Goal: Task Accomplishment & Management: Manage account settings

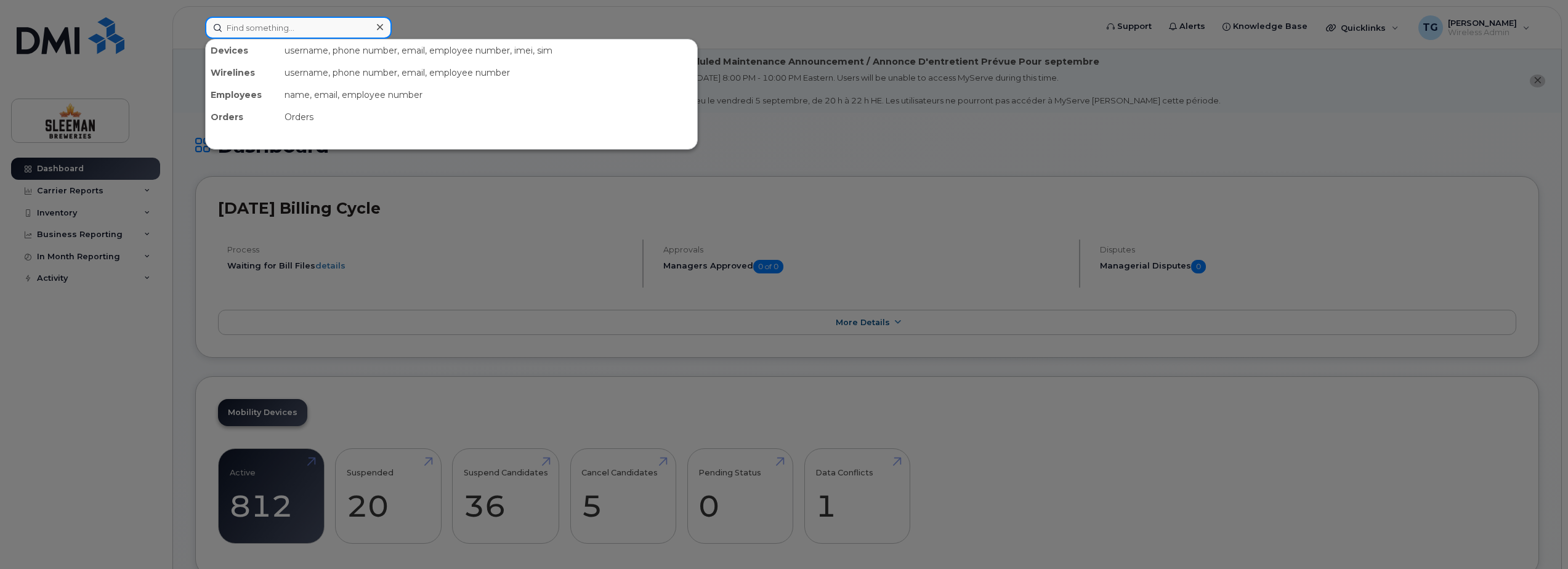
click at [278, 21] on input at bounding box center [298, 28] width 187 height 22
type input "lisa"
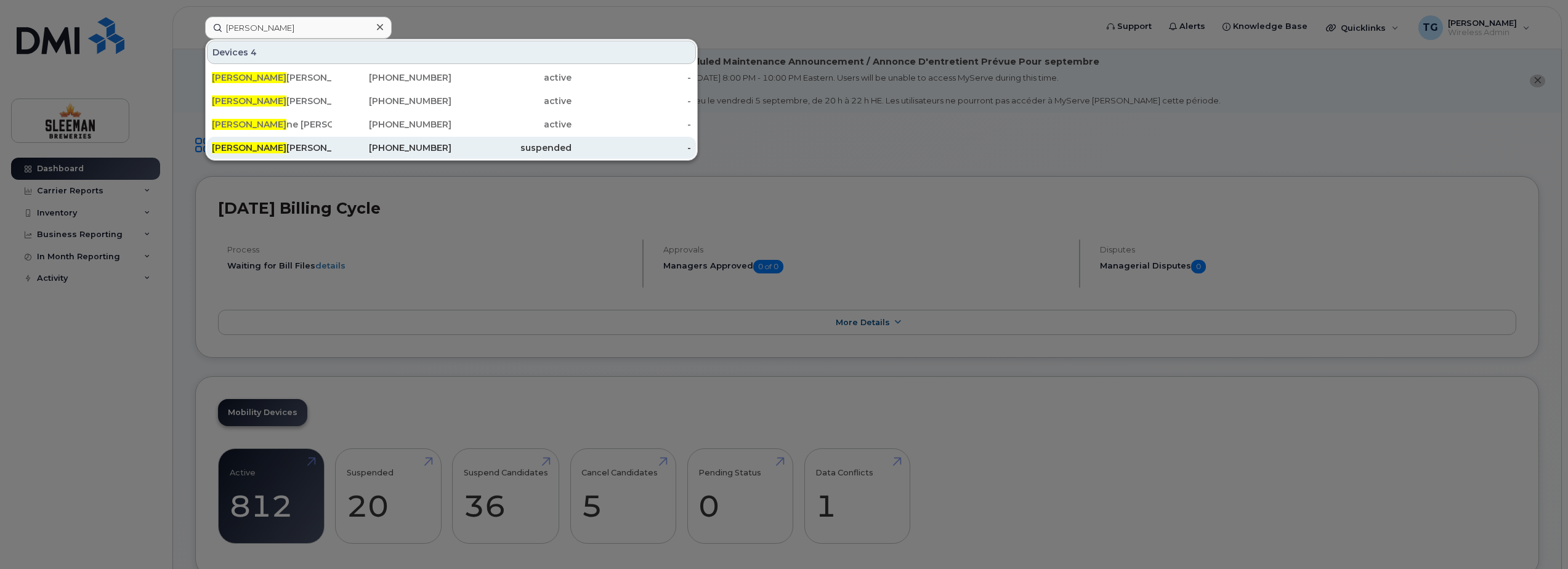
click at [311, 138] on div "Lisa Mclean" at bounding box center [272, 147] width 120 height 22
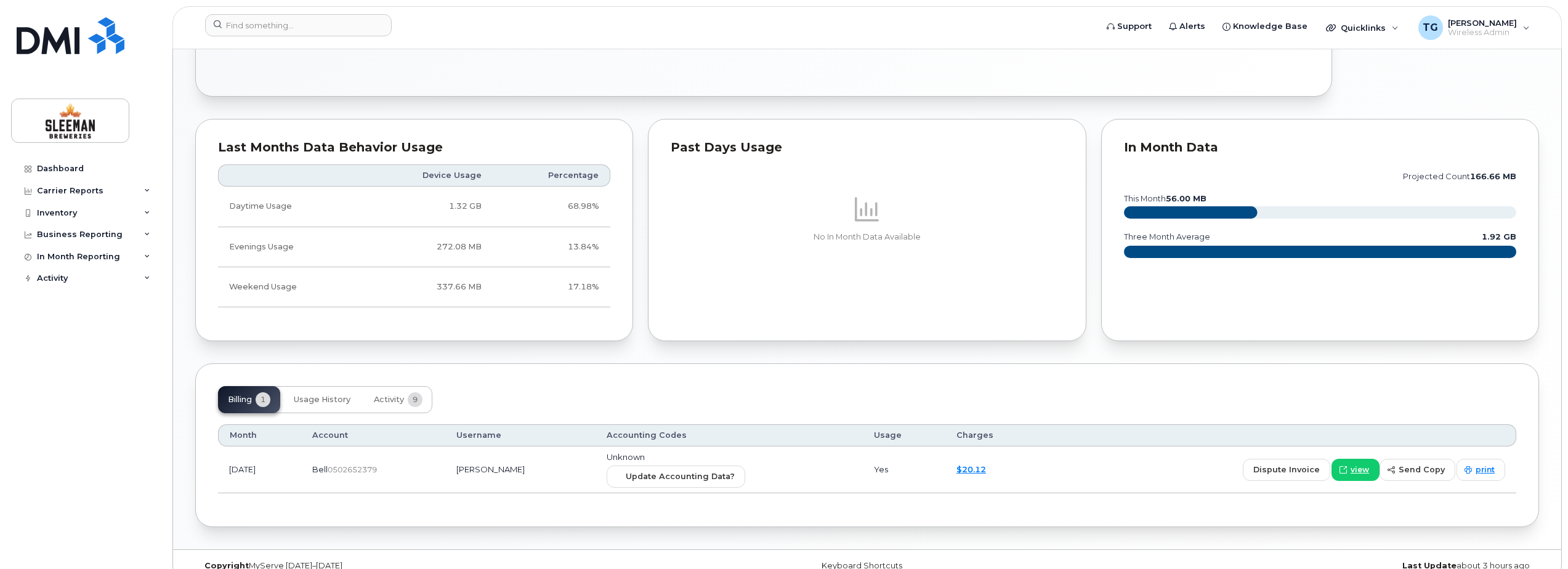
scroll to position [678, 0]
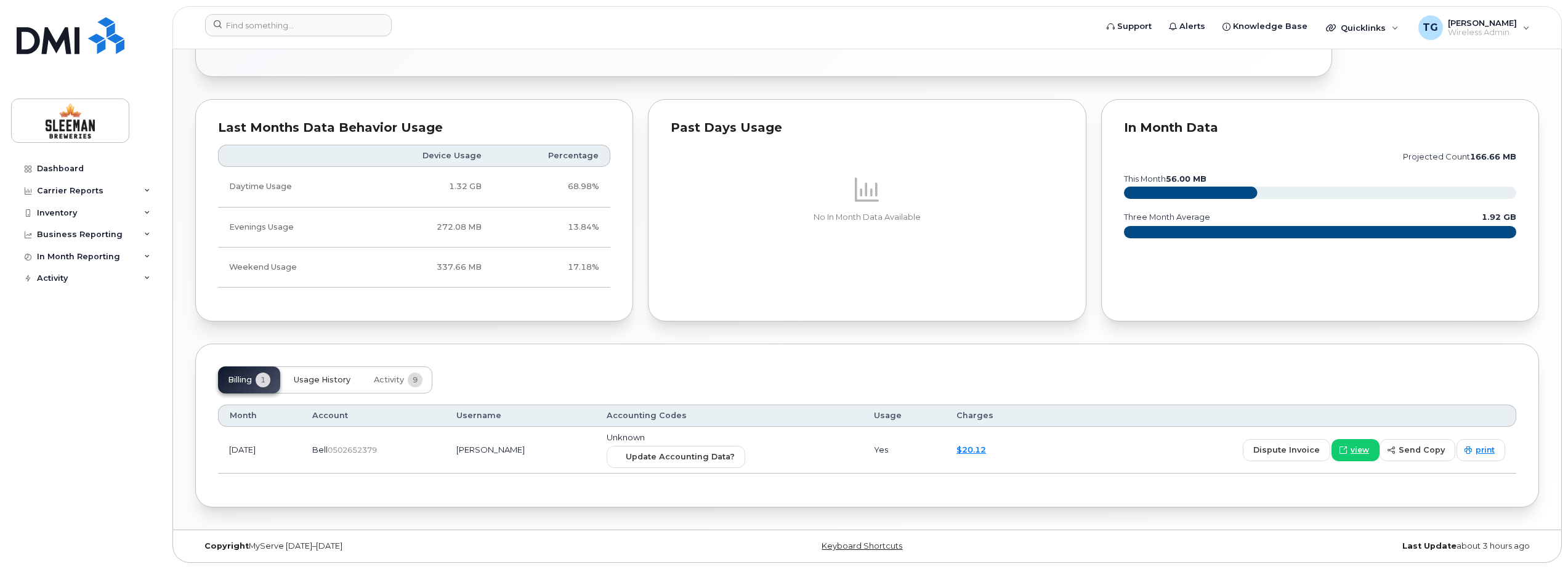
click at [317, 386] on button "Usage History" at bounding box center [322, 380] width 76 height 27
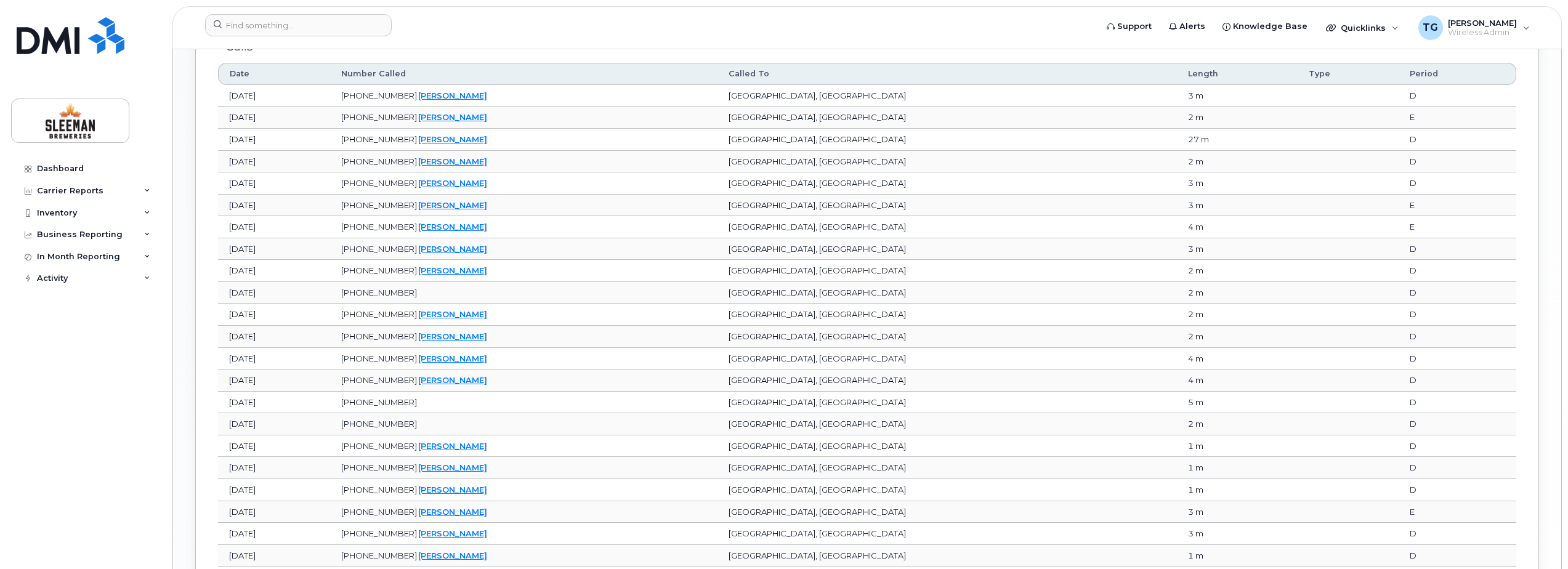
scroll to position [1460, 0]
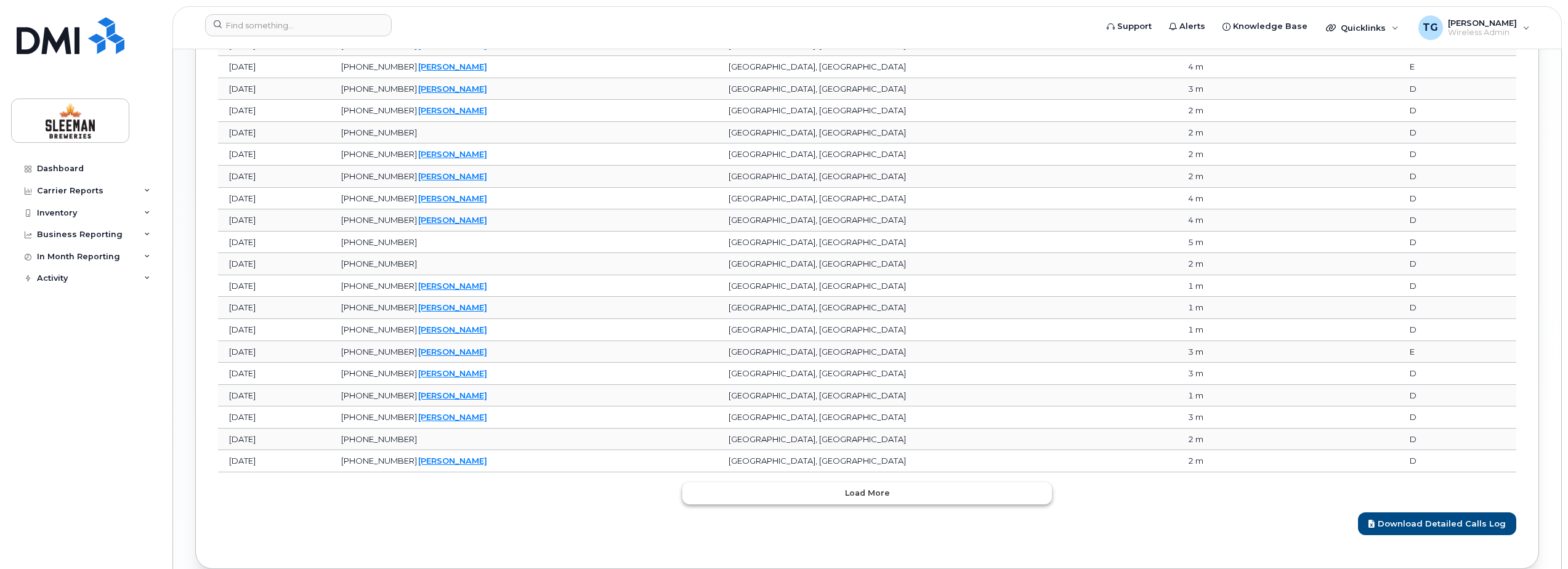
click at [820, 492] on button "Load more" at bounding box center [867, 493] width 370 height 22
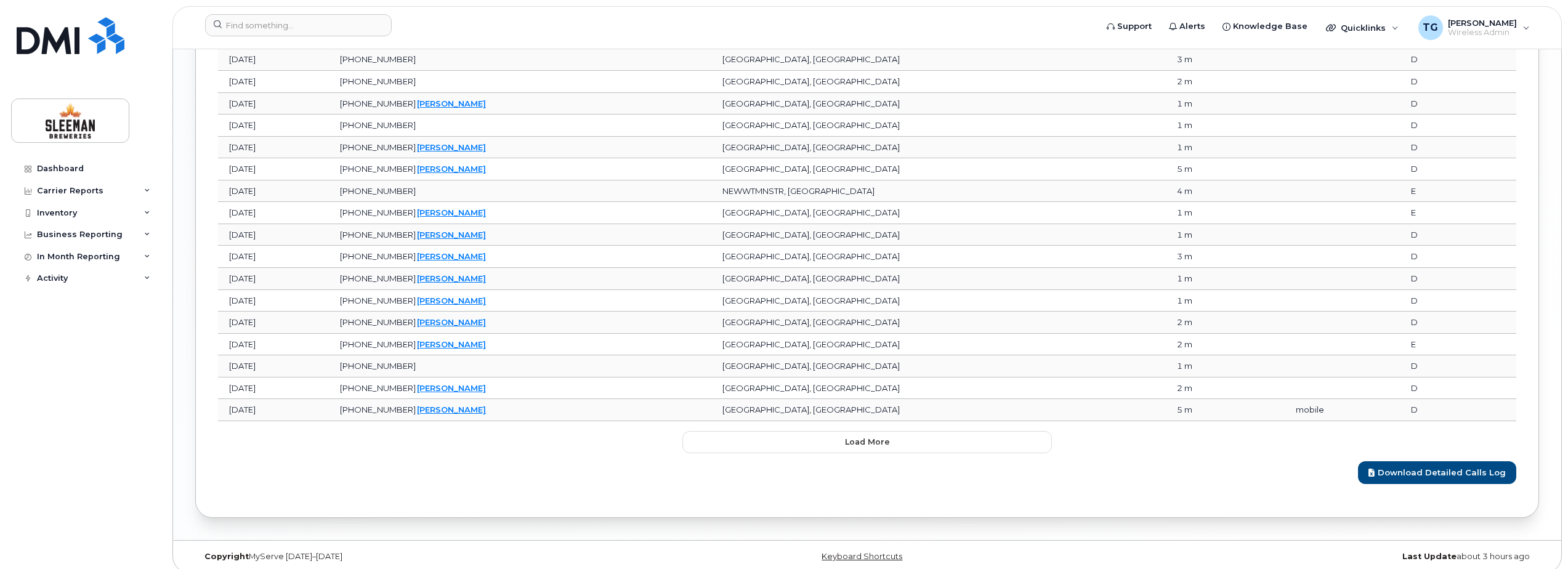
scroll to position [2069, 0]
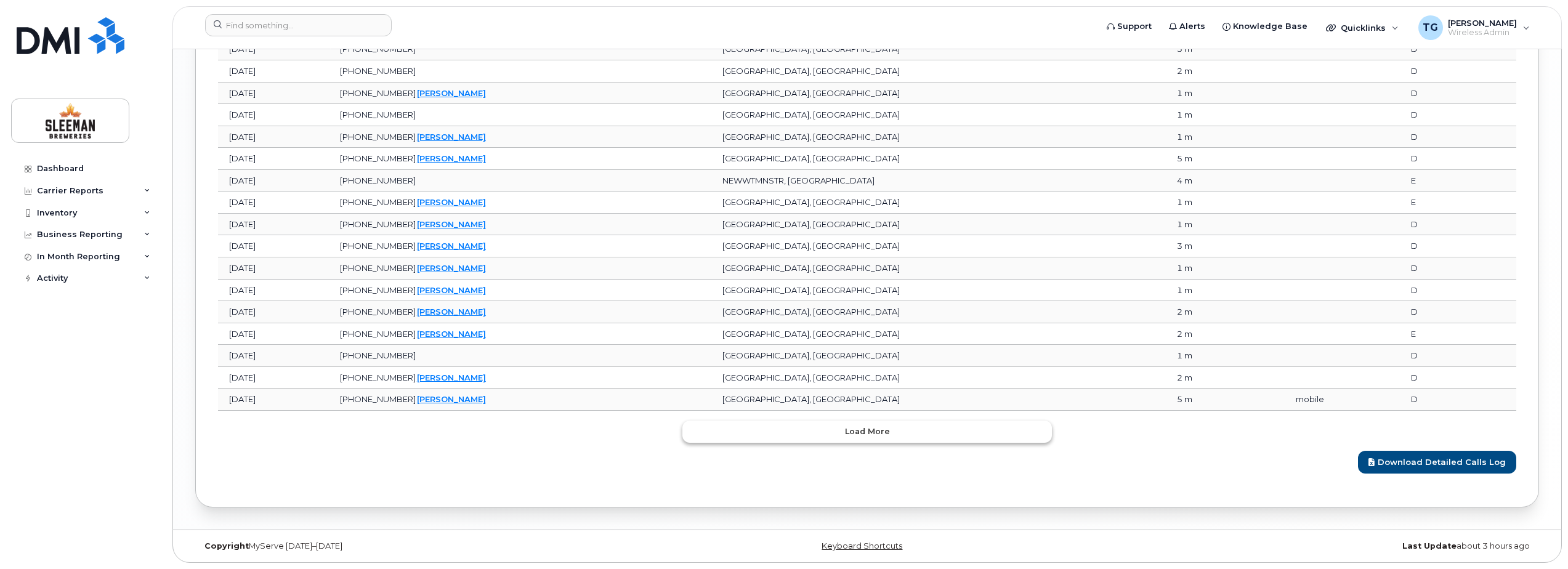
click at [864, 441] on button "Load more" at bounding box center [867, 431] width 370 height 22
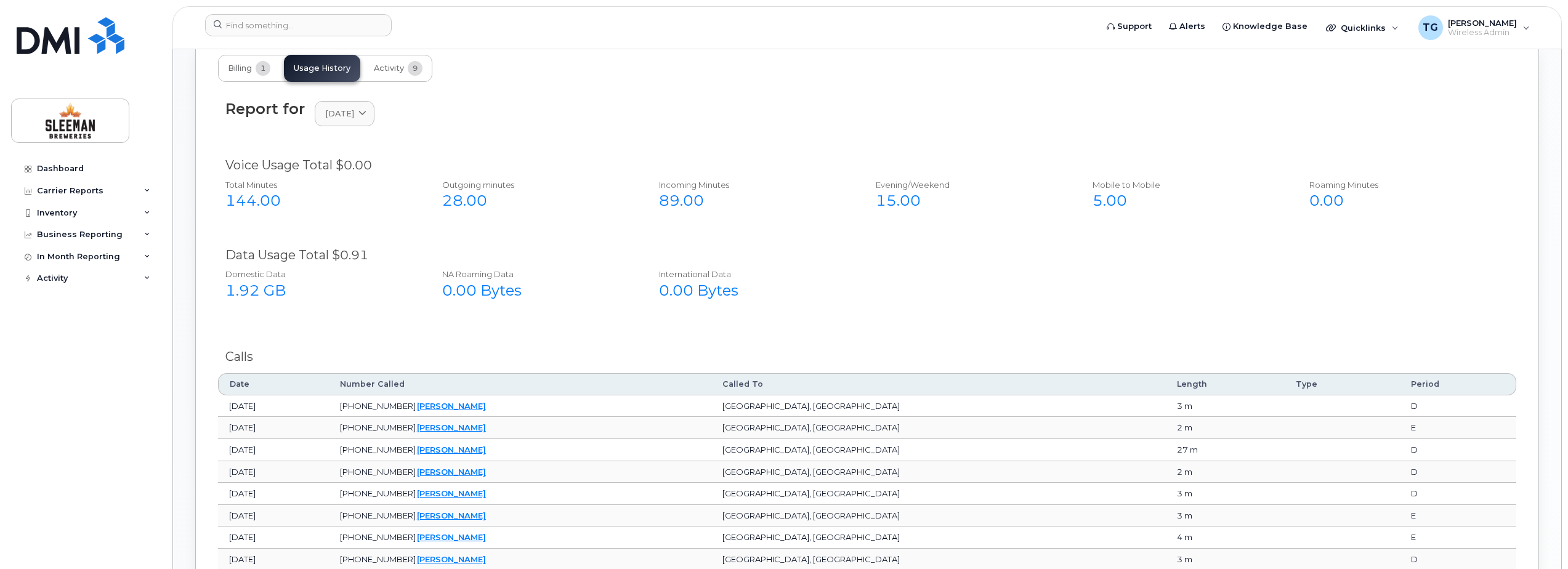
scroll to position [787, 0]
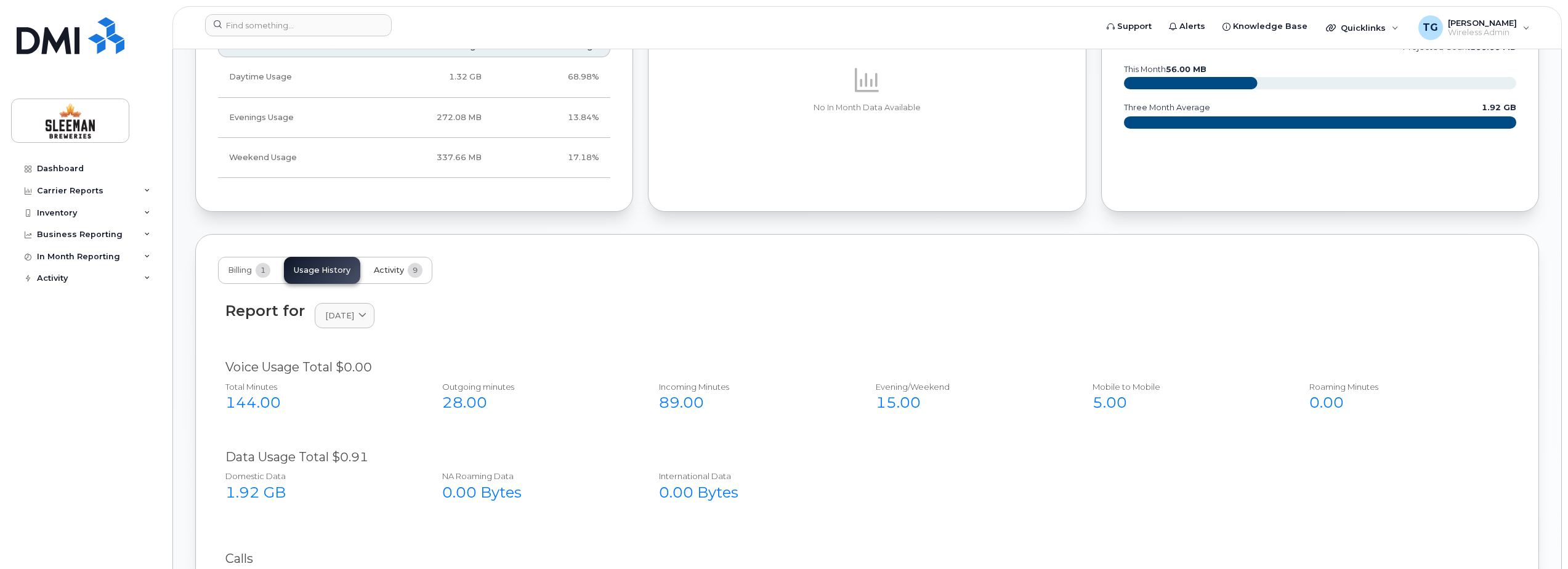
click at [376, 279] on button "Activity 9" at bounding box center [398, 270] width 69 height 27
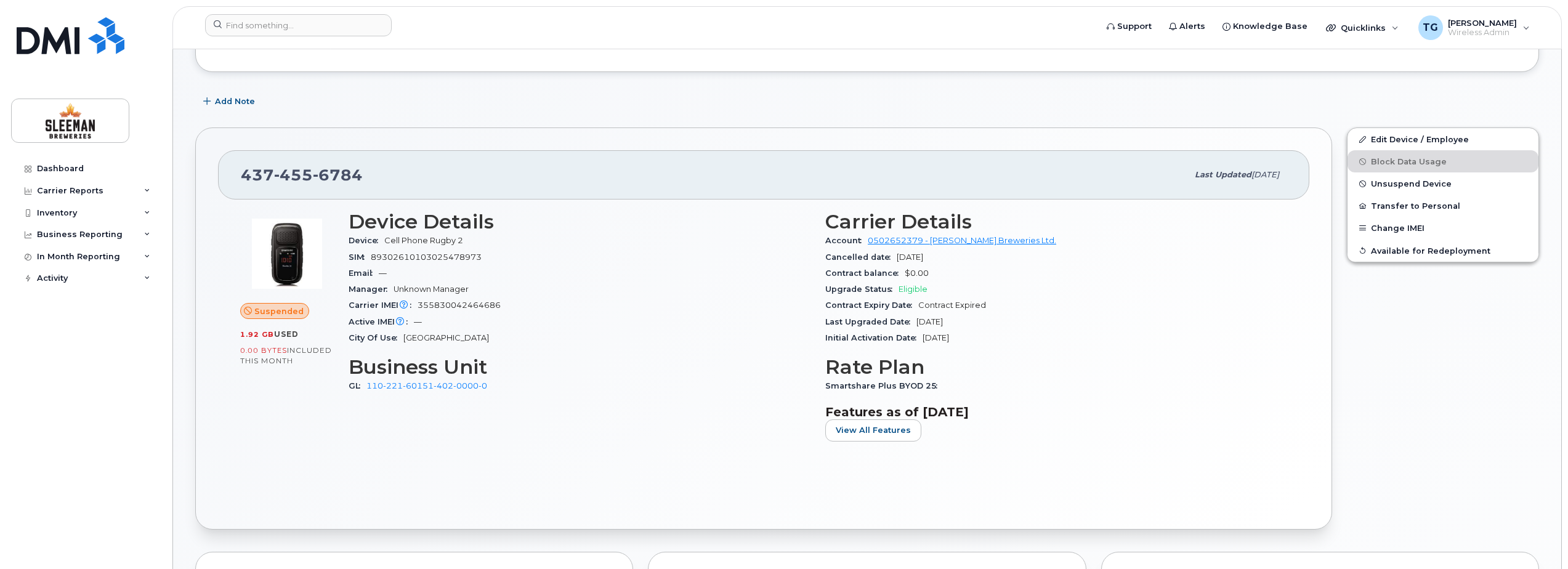
scroll to position [247, 0]
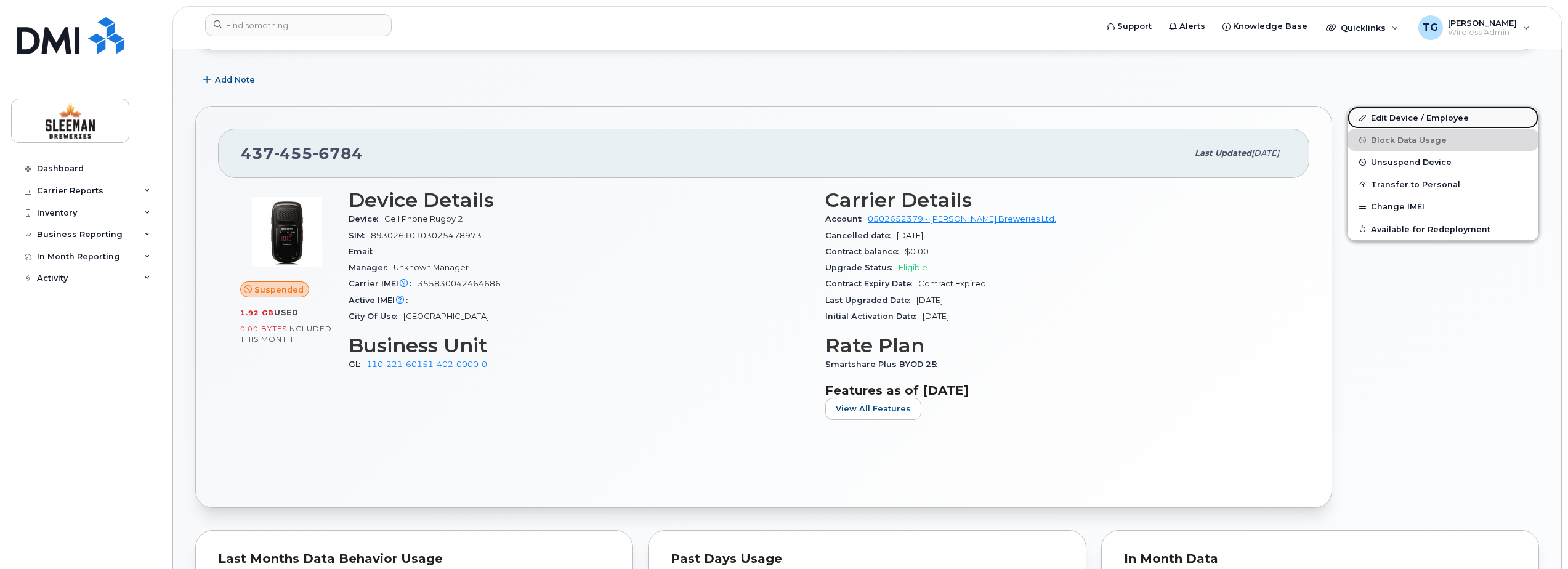
click at [1417, 117] on link "Edit Device / Employee" at bounding box center [1443, 117] width 191 height 22
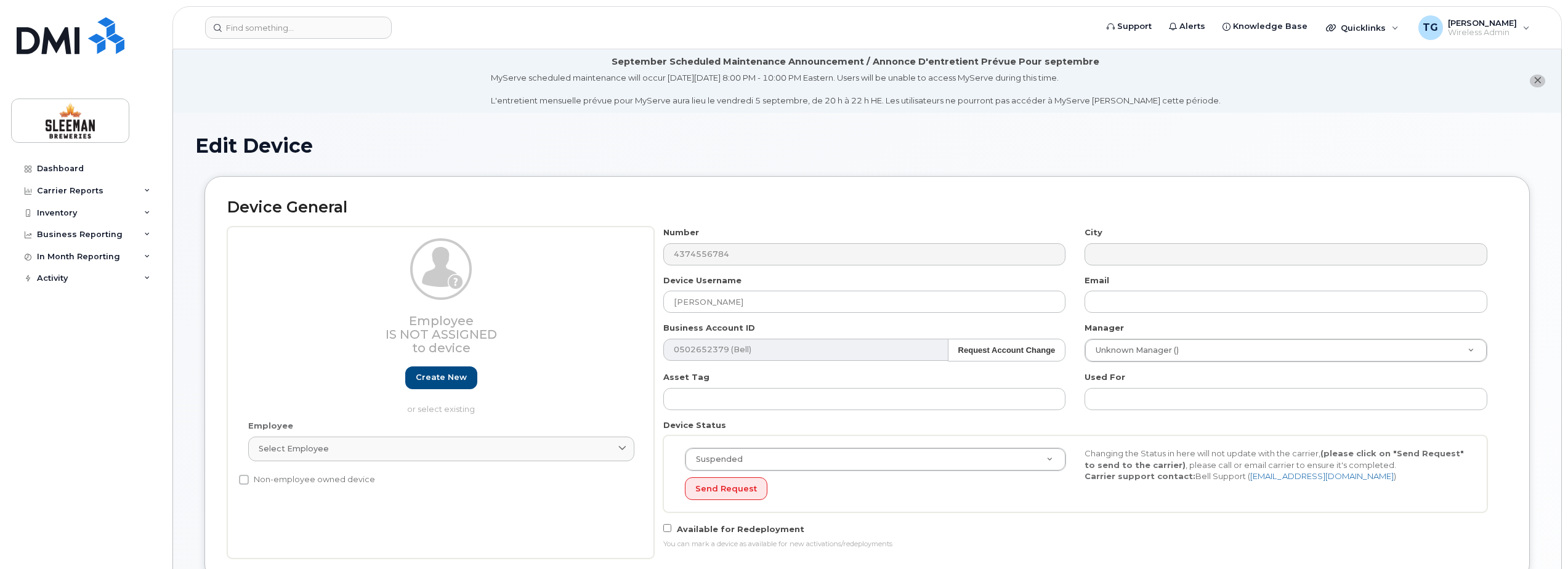
select select "9063162"
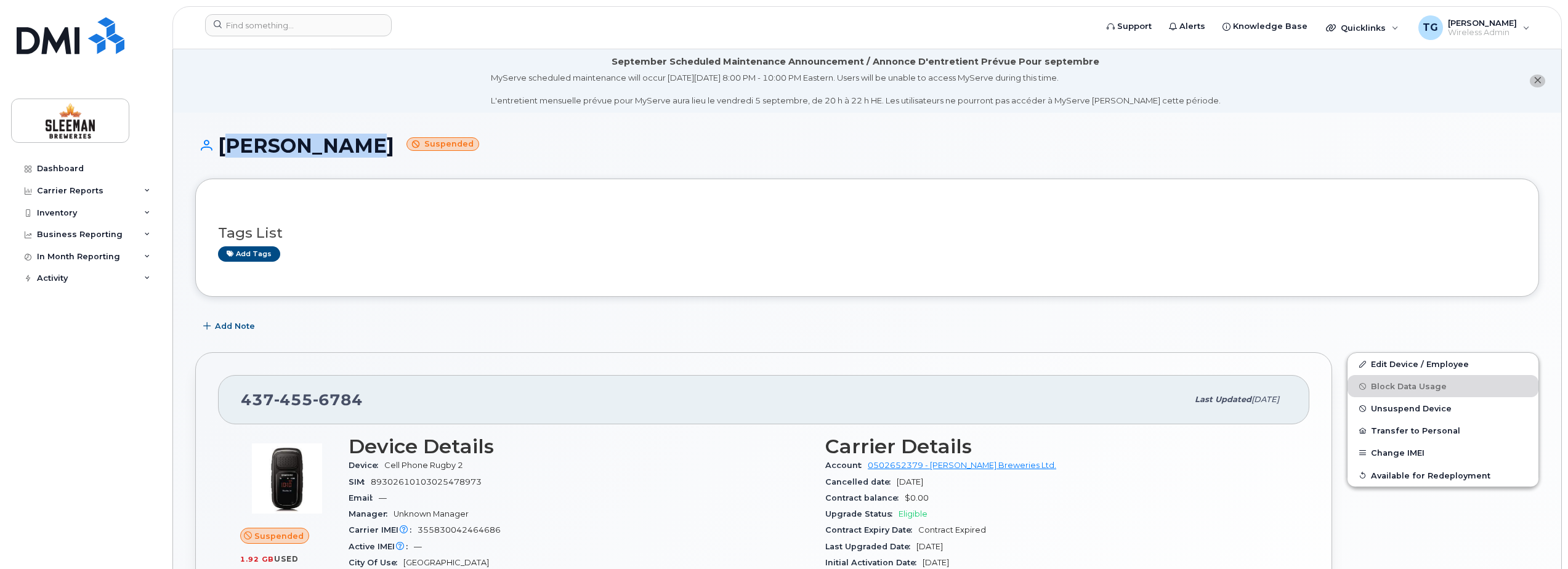
drag, startPoint x: 335, startPoint y: 151, endPoint x: 219, endPoint y: 148, distance: 116.0
click at [219, 148] on h1 "Lisa Mclean Suspended" at bounding box center [867, 146] width 1344 height 22
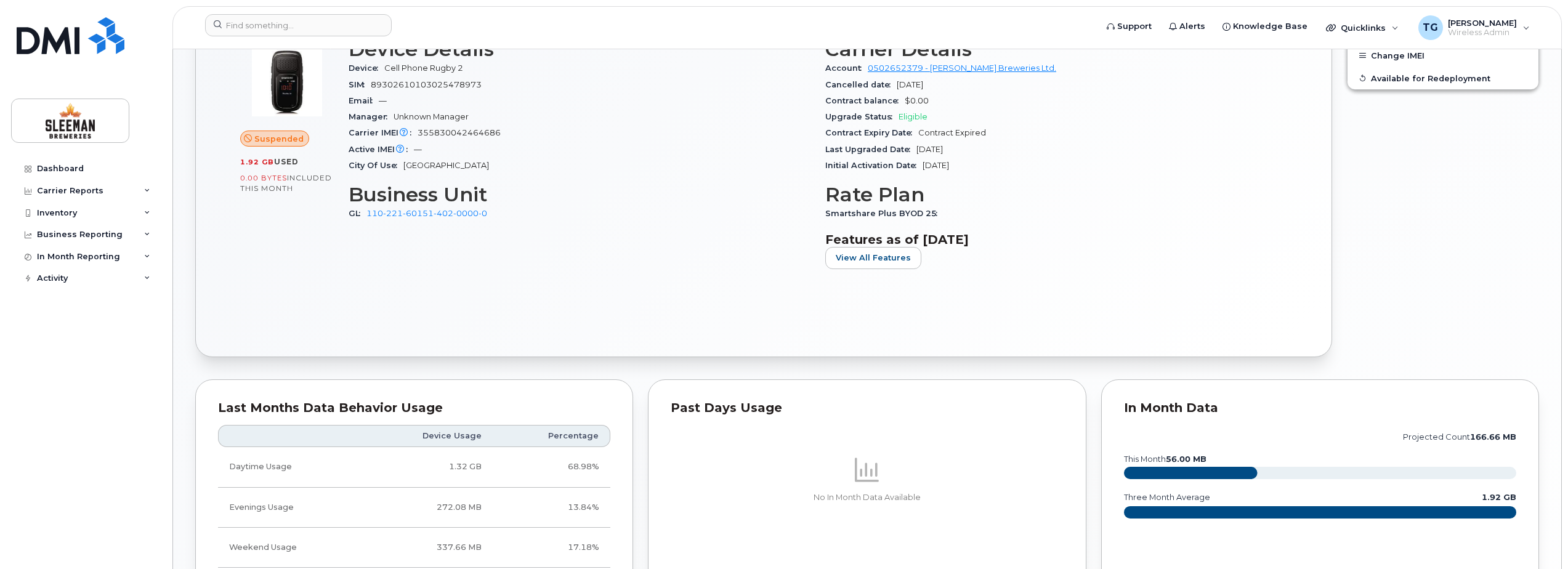
scroll to position [370, 0]
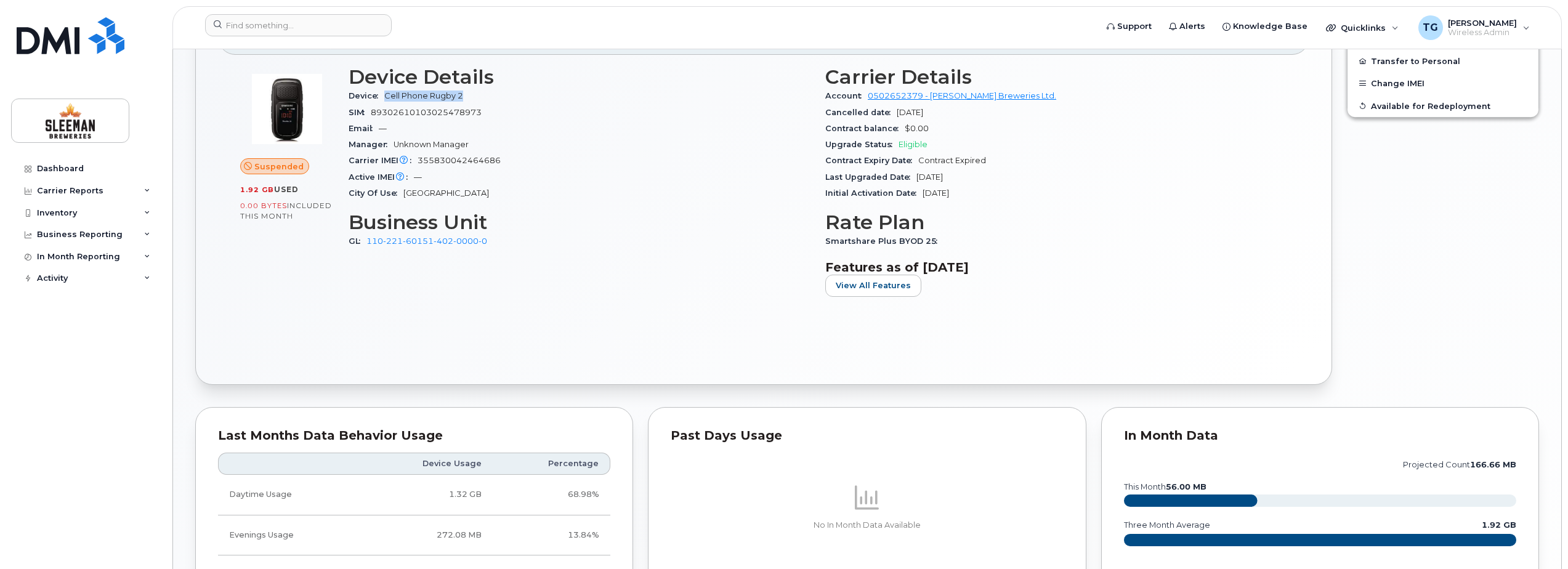
drag, startPoint x: 462, startPoint y: 93, endPoint x: 387, endPoint y: 96, distance: 75.1
click at [387, 96] on span "Cell Phone Rugby 2" at bounding box center [424, 95] width 79 height 9
click at [337, 265] on div "Suspended 1.92 GB  used 0.00 Bytes  included this month" at bounding box center [286, 186] width 108 height 255
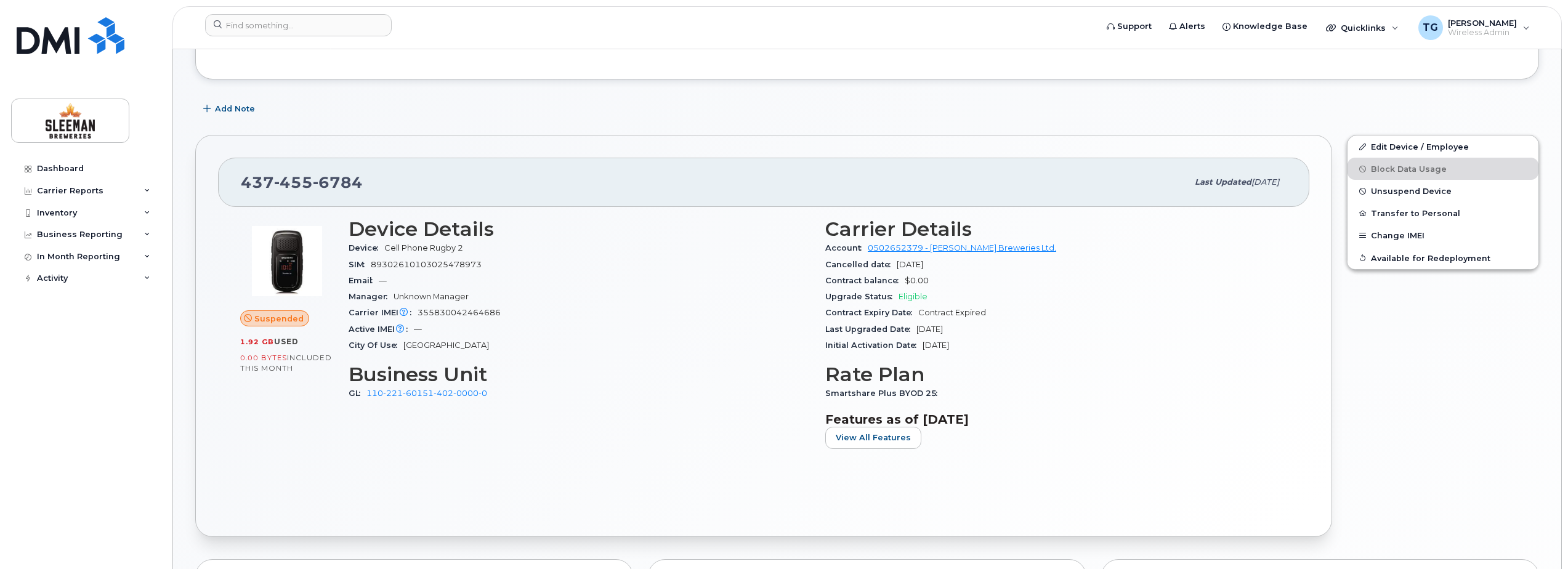
scroll to position [123, 0]
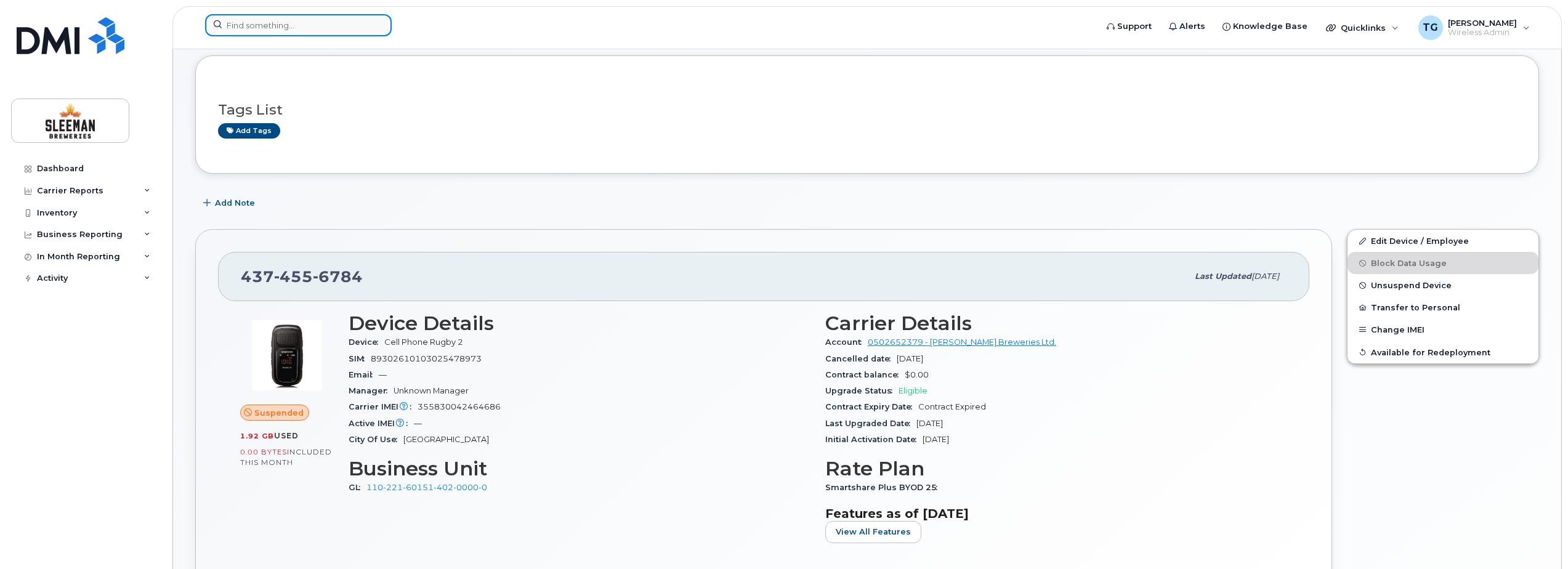
click at [337, 35] on input at bounding box center [298, 25] width 187 height 22
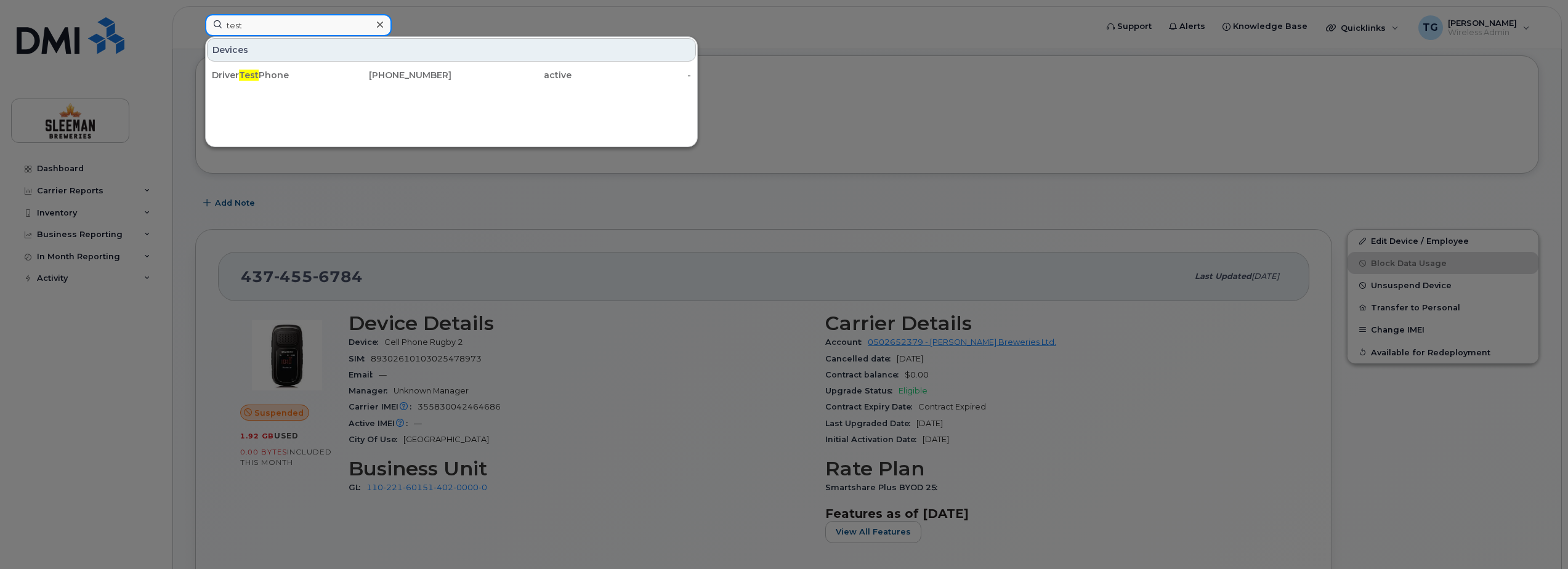
type input "test"
click at [381, 22] on icon at bounding box center [379, 25] width 6 height 10
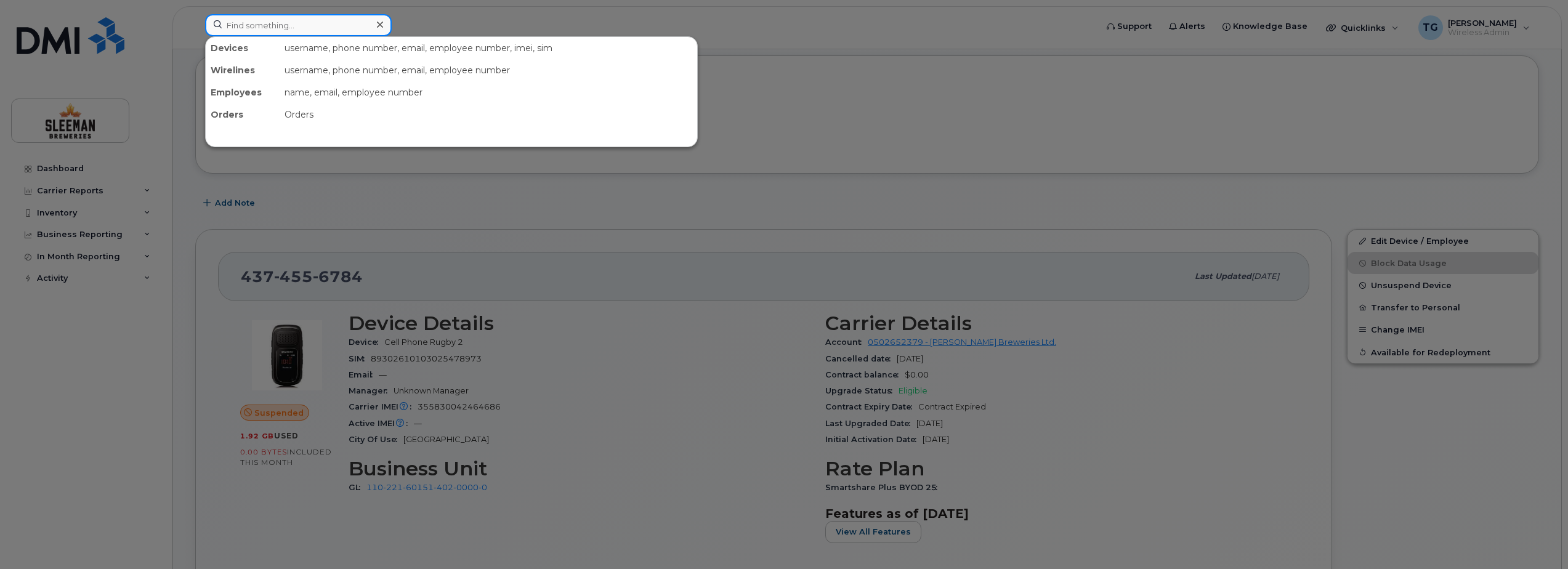
click at [363, 29] on input at bounding box center [298, 25] width 187 height 22
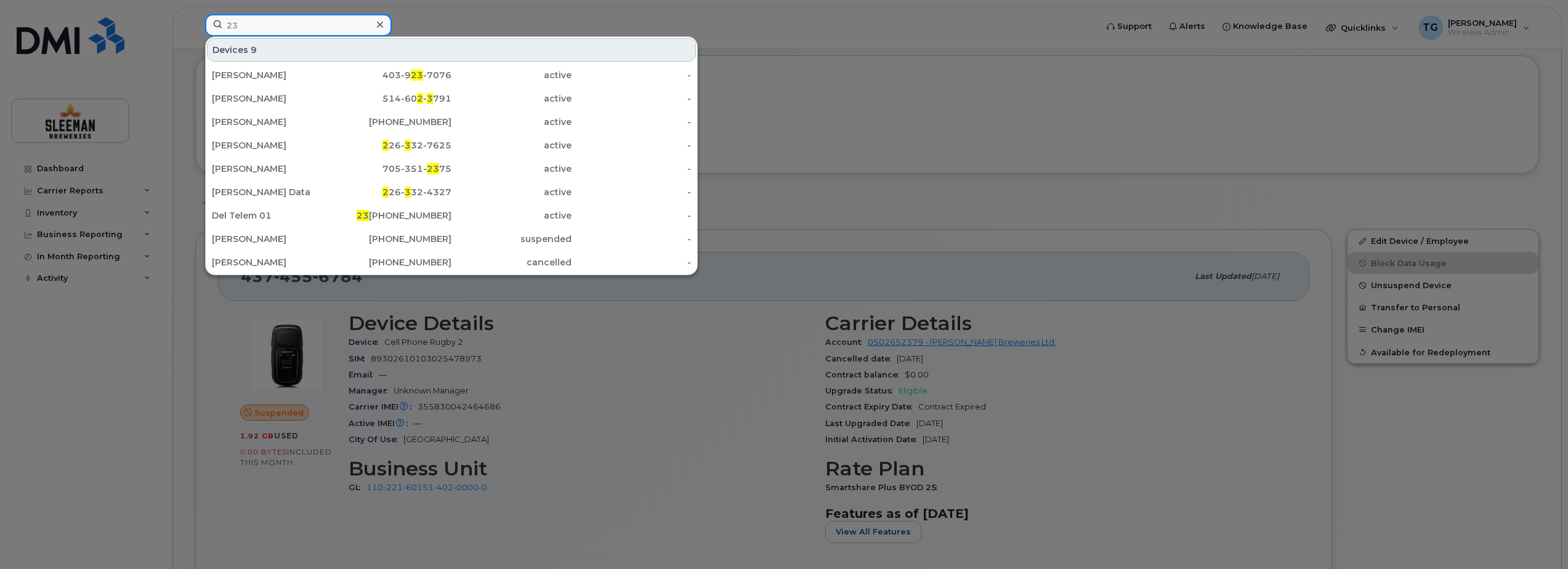
type input "2"
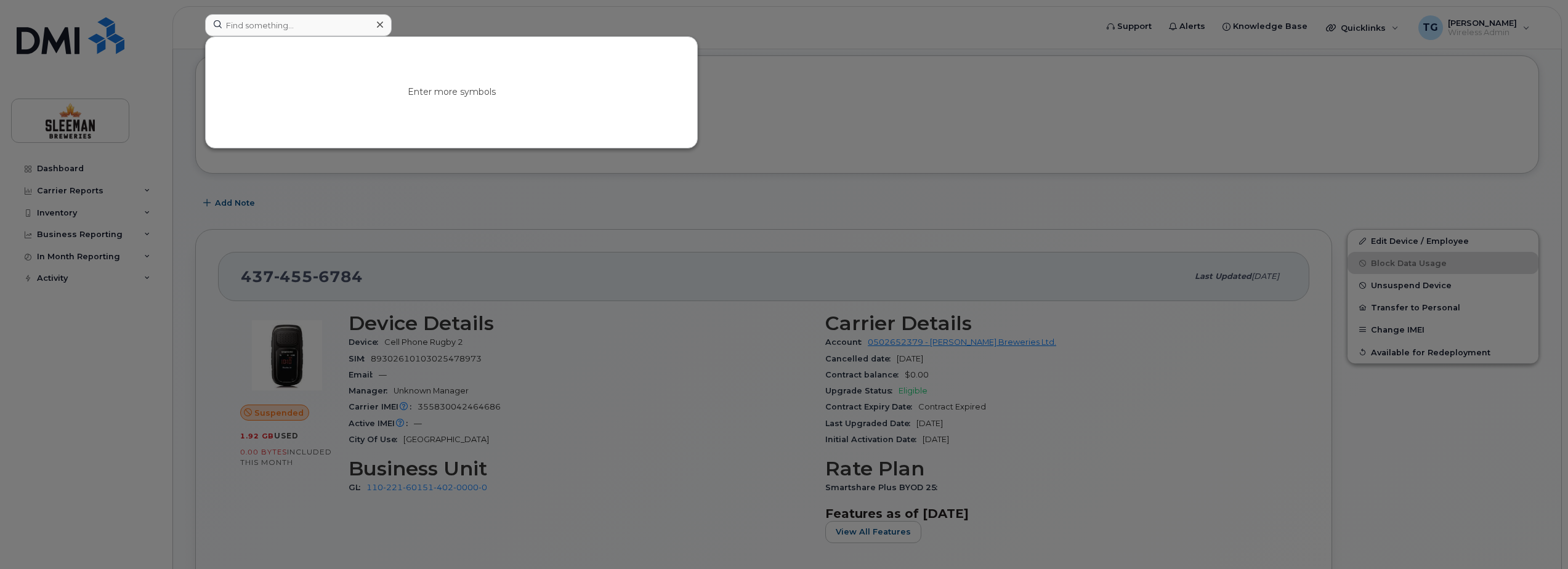
click at [835, 17] on div at bounding box center [784, 284] width 1568 height 569
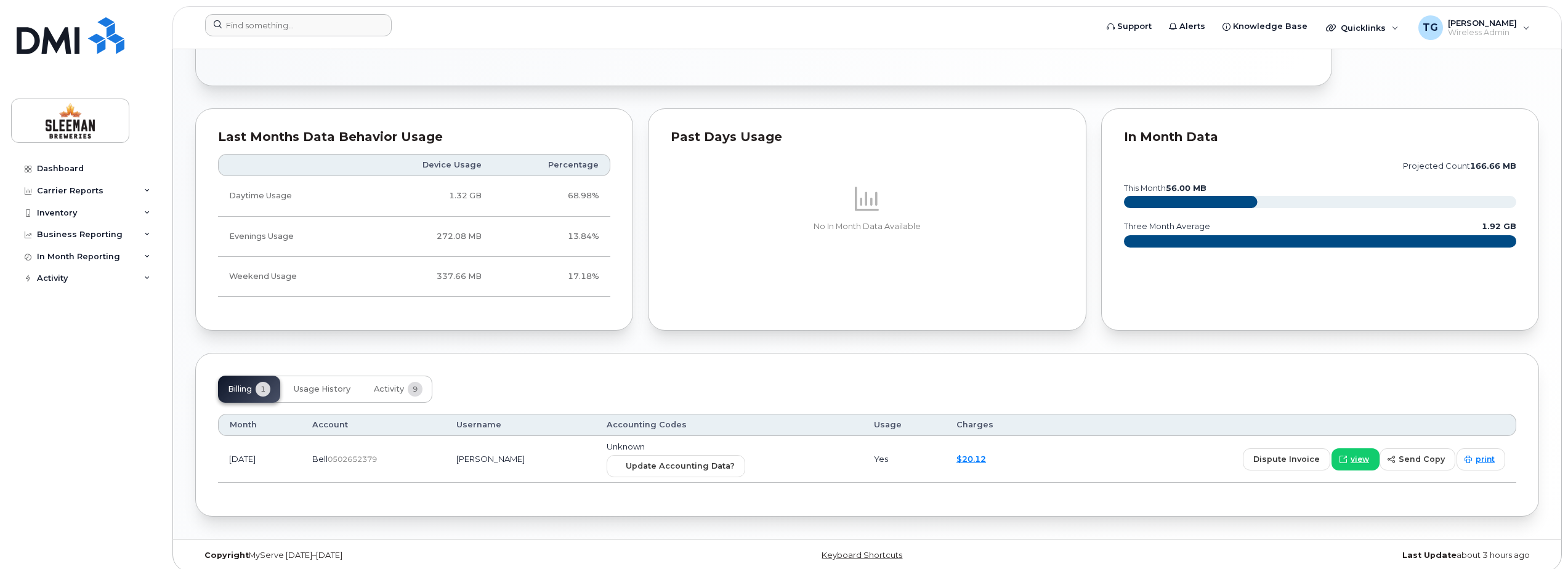
scroll to position [678, 0]
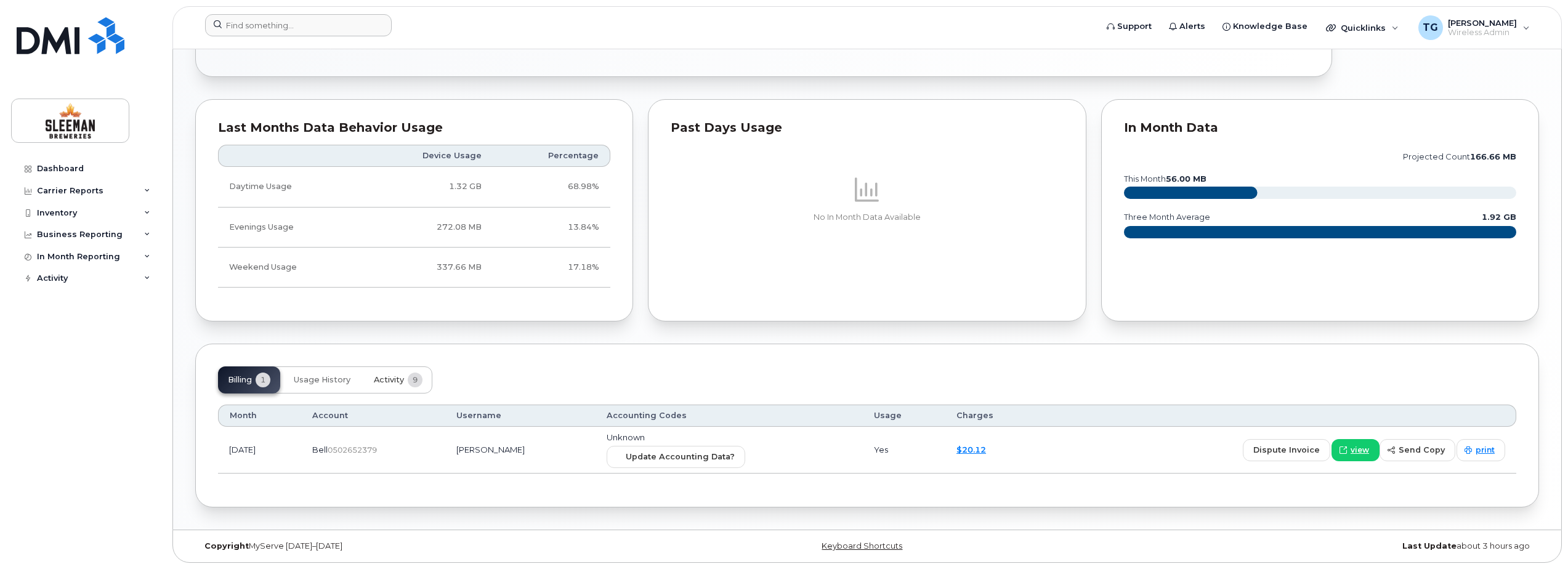
click at [399, 381] on span "Activity" at bounding box center [389, 380] width 30 height 10
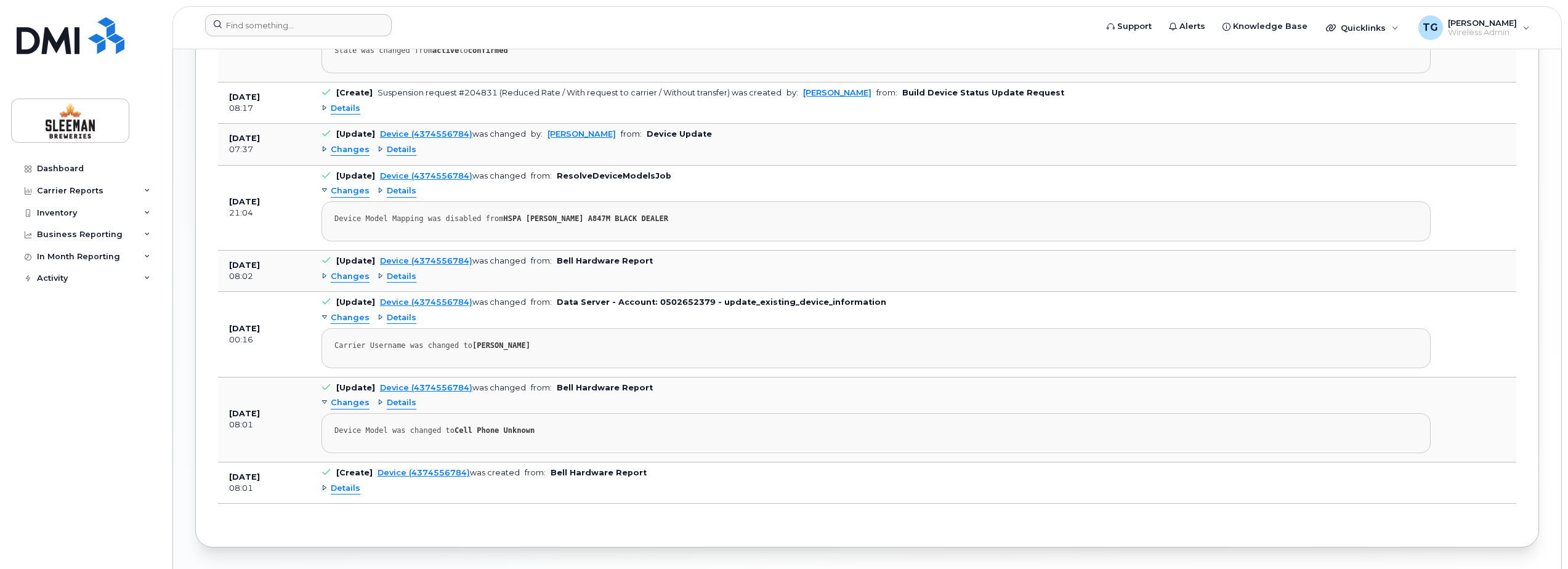
scroll to position [1130, 0]
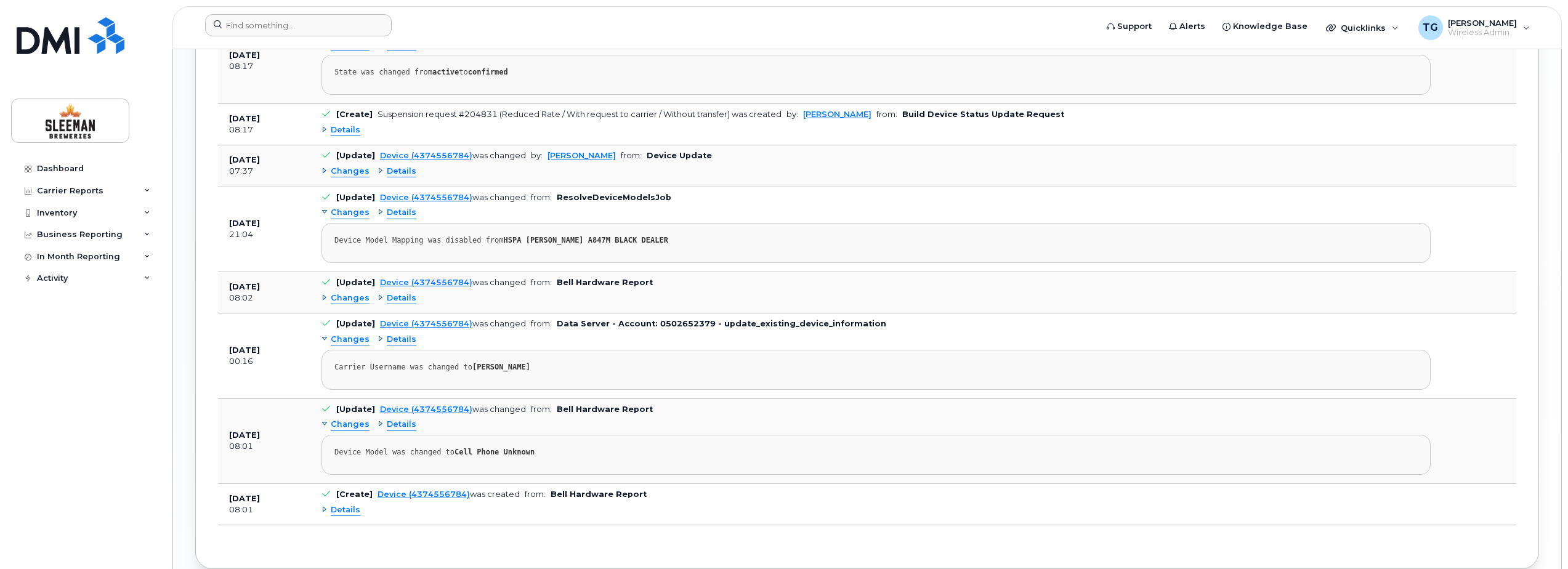
click at [403, 338] on span "Details" at bounding box center [401, 339] width 30 height 12
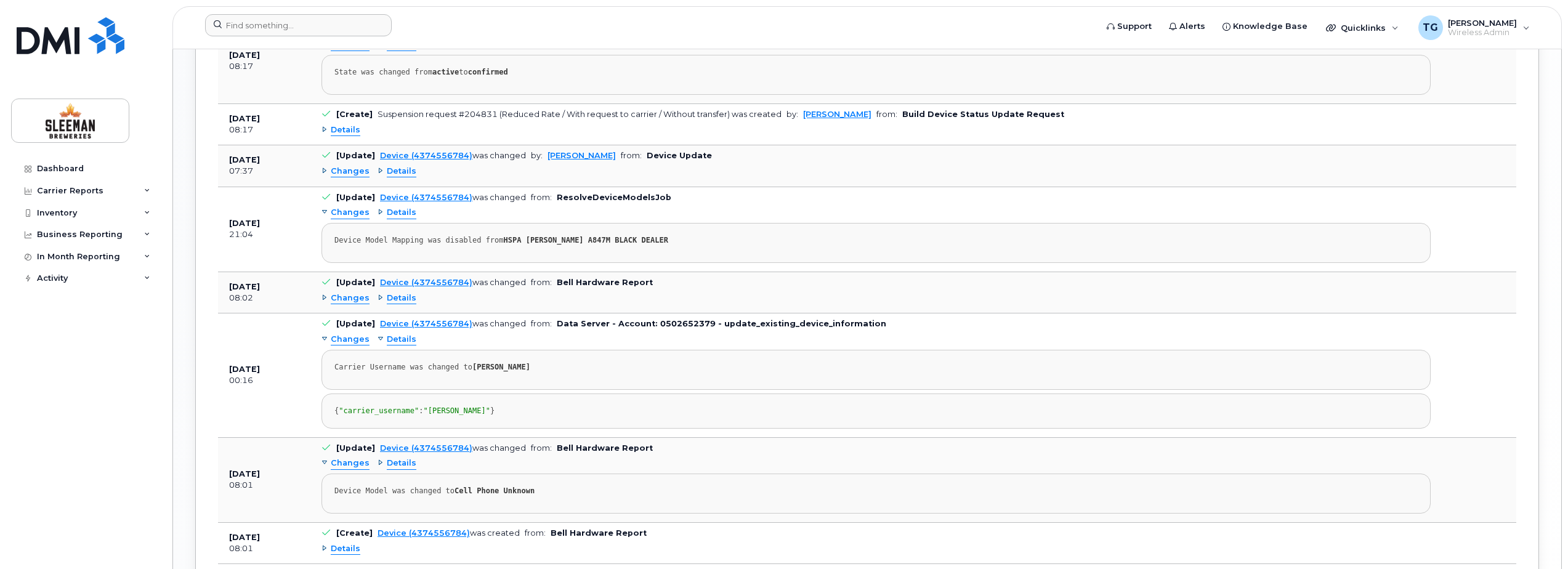
click at [403, 300] on span "Details" at bounding box center [401, 298] width 30 height 12
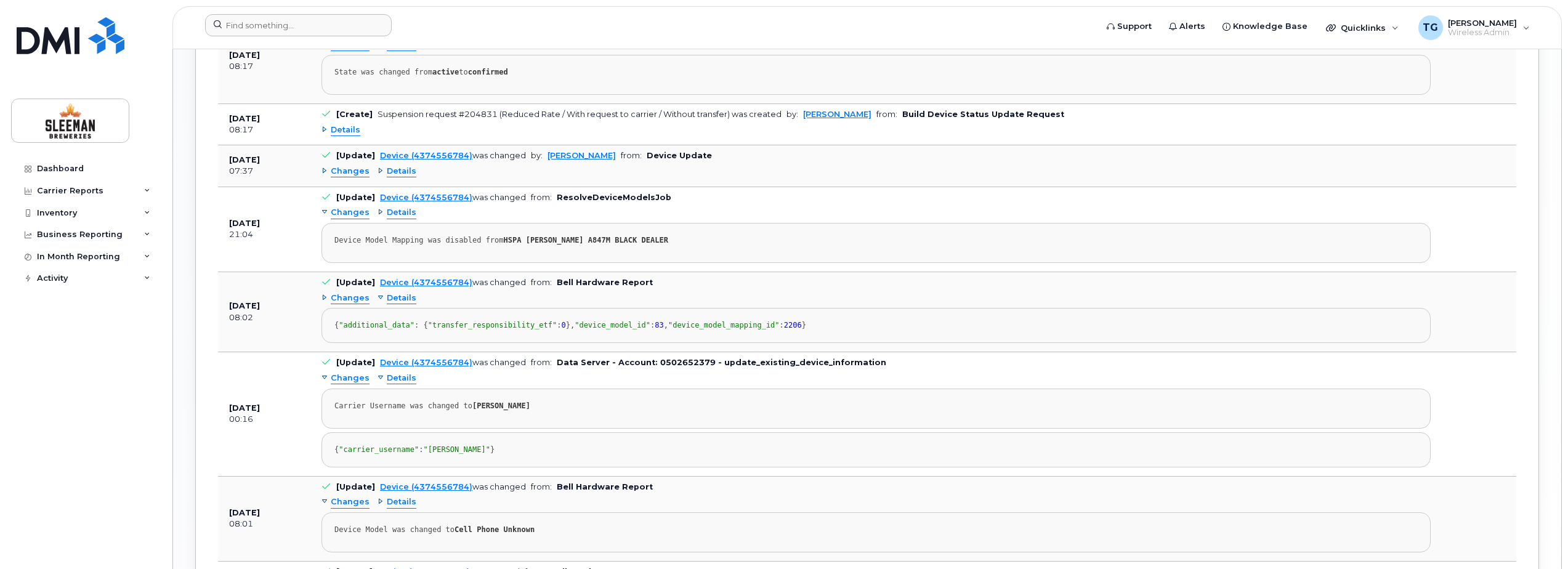
click at [400, 295] on span "Details" at bounding box center [401, 298] width 30 height 12
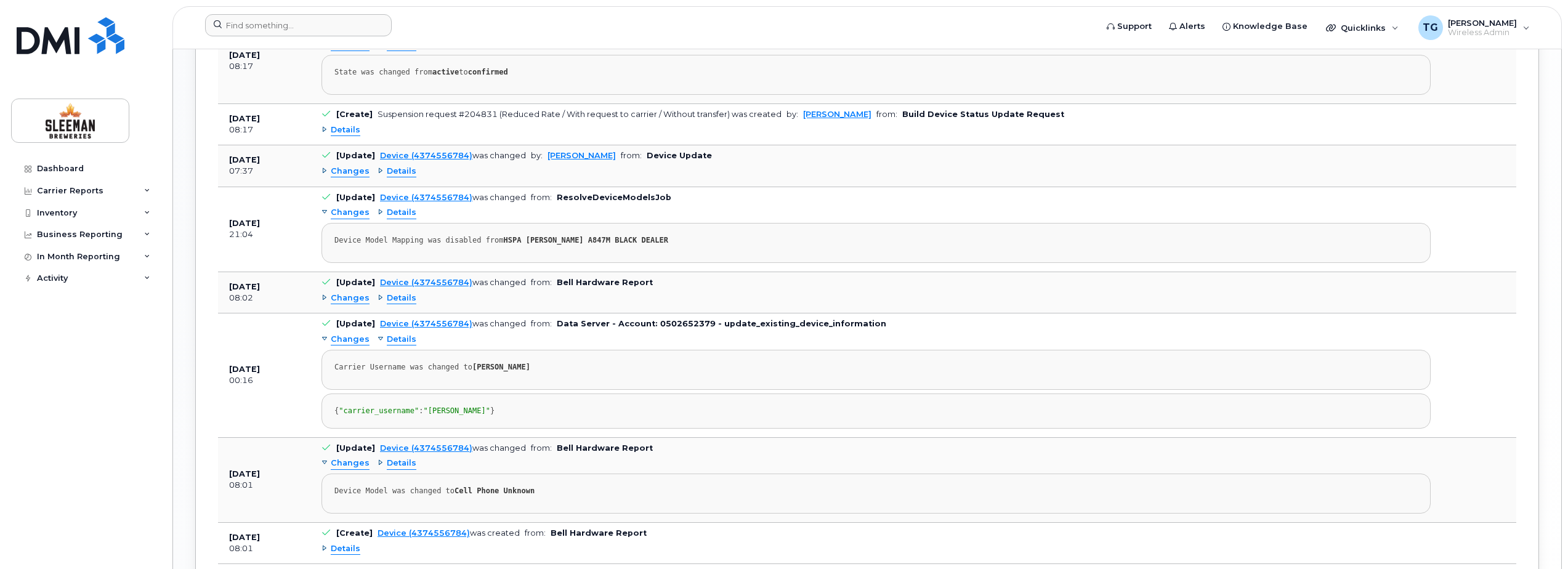
click at [391, 337] on span "Details" at bounding box center [401, 339] width 30 height 12
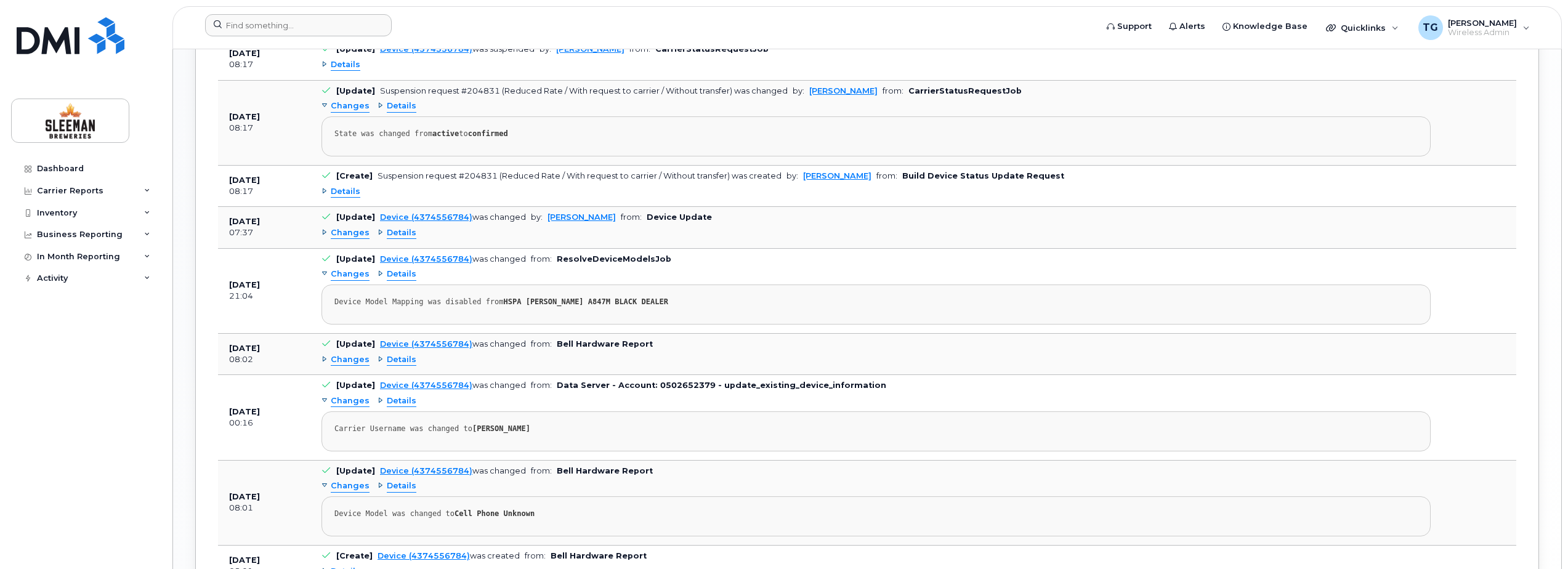
scroll to position [1007, 0]
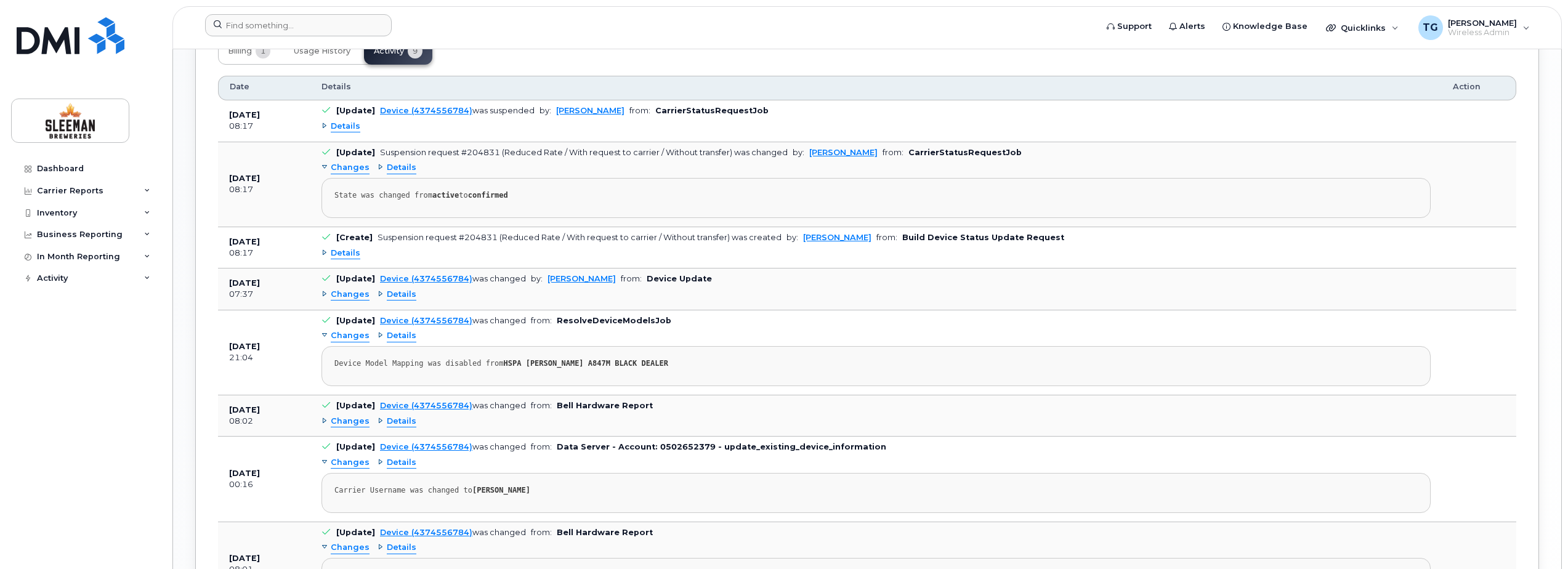
click at [405, 295] on span "Details" at bounding box center [401, 295] width 30 height 12
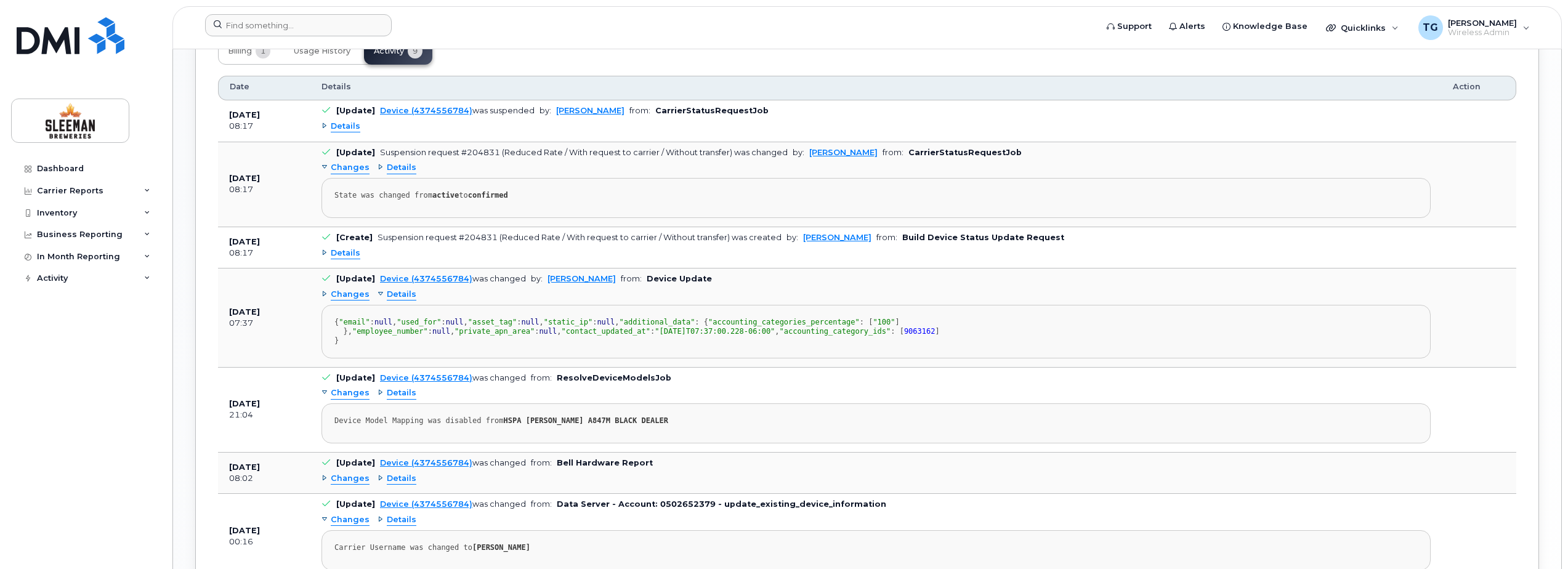
click at [400, 295] on span "Details" at bounding box center [401, 295] width 30 height 12
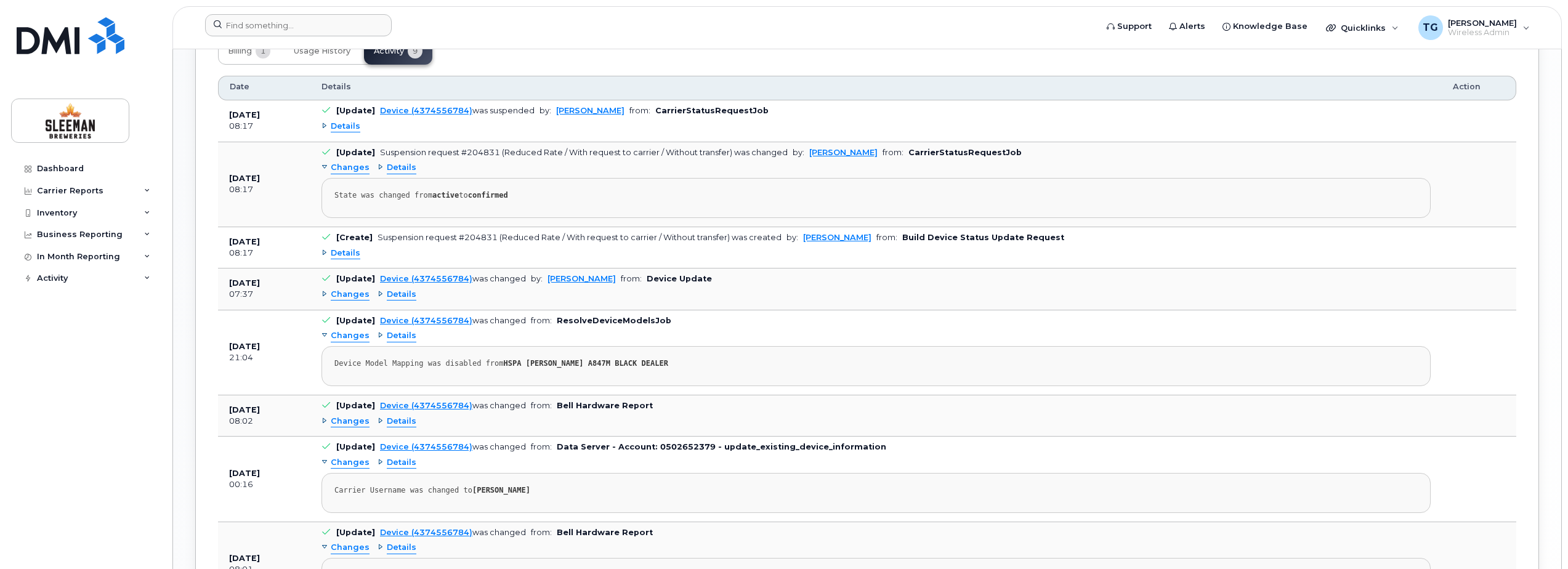
click at [324, 293] on div "Changes" at bounding box center [346, 295] width 48 height 12
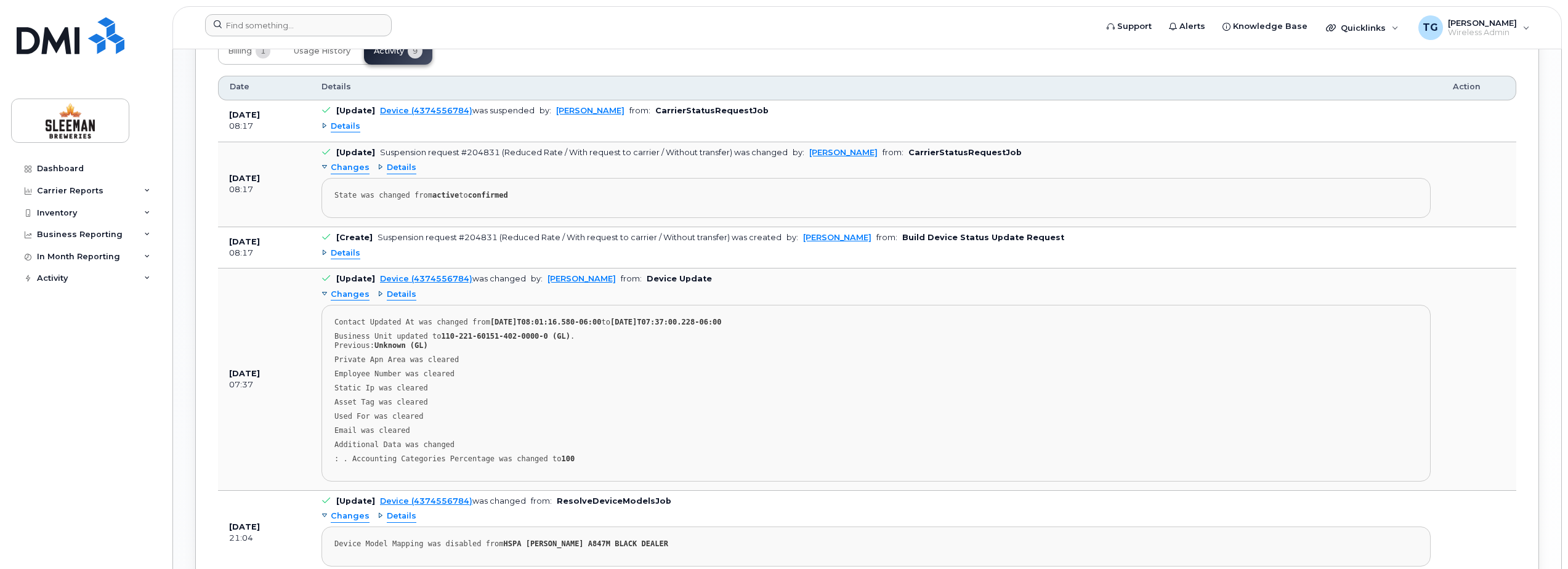
click at [324, 293] on div "Changes" at bounding box center [346, 295] width 48 height 12
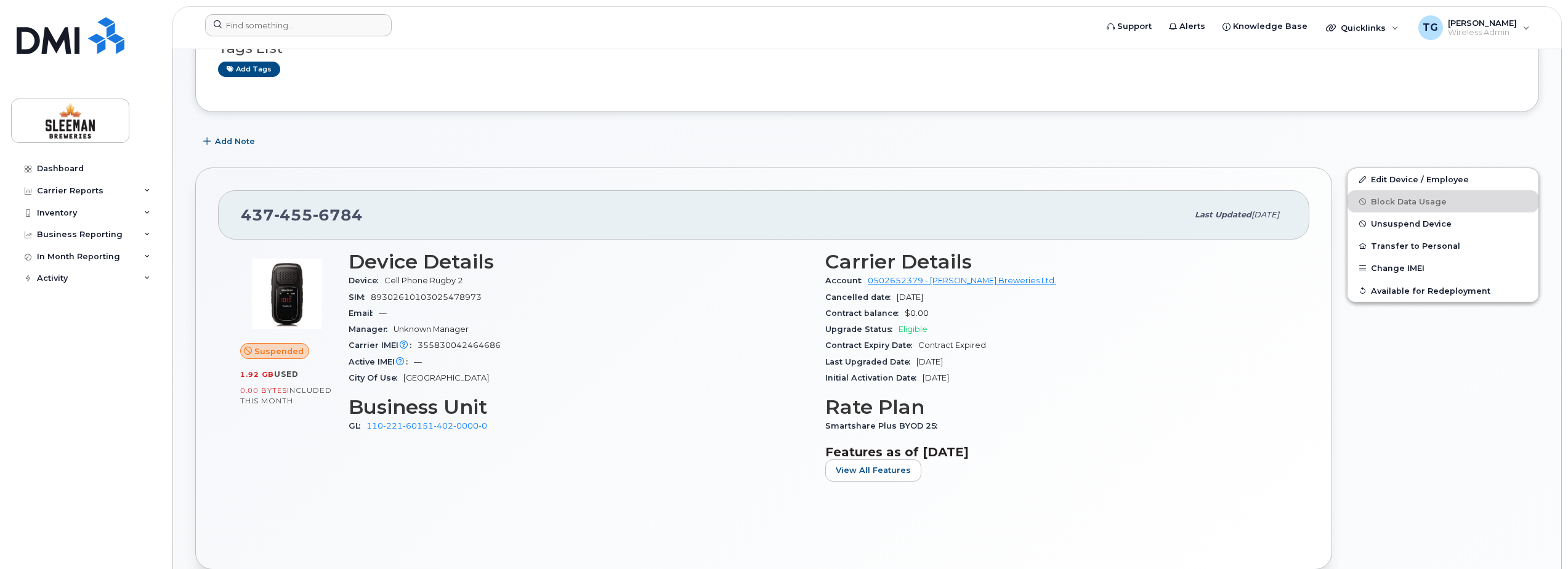
scroll to position [0, 0]
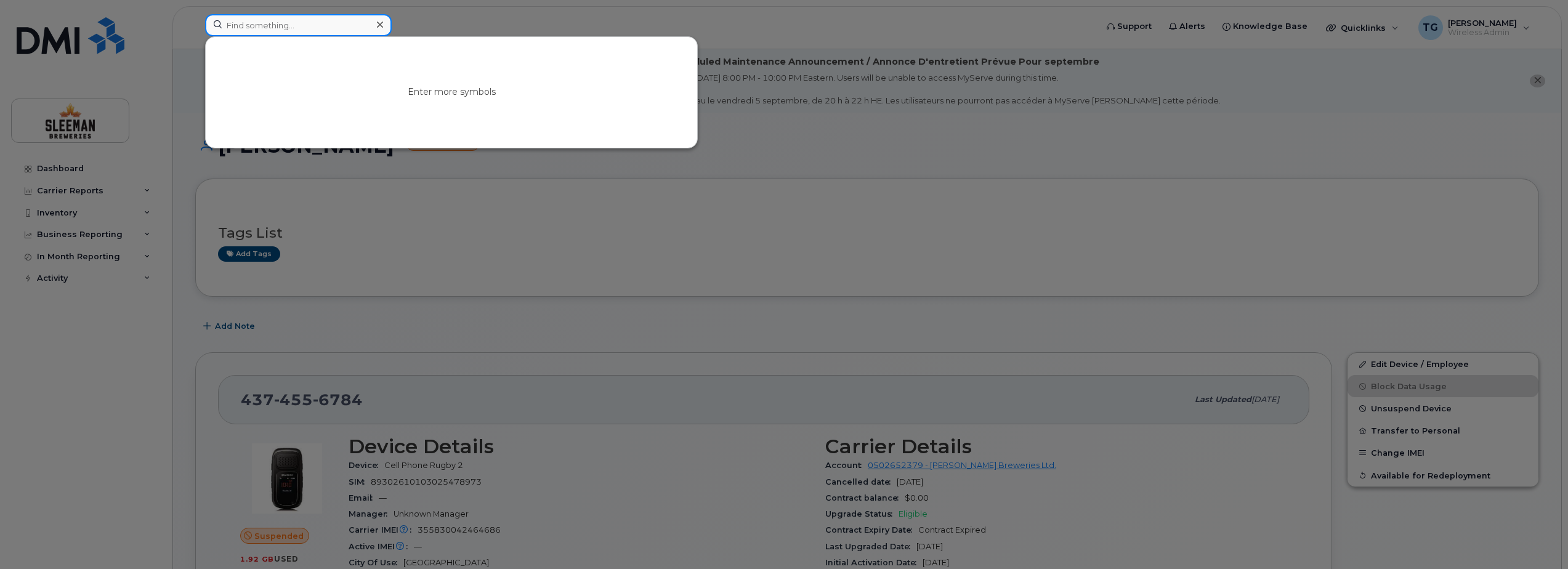
click at [244, 21] on input at bounding box center [298, 25] width 187 height 22
type input "l"
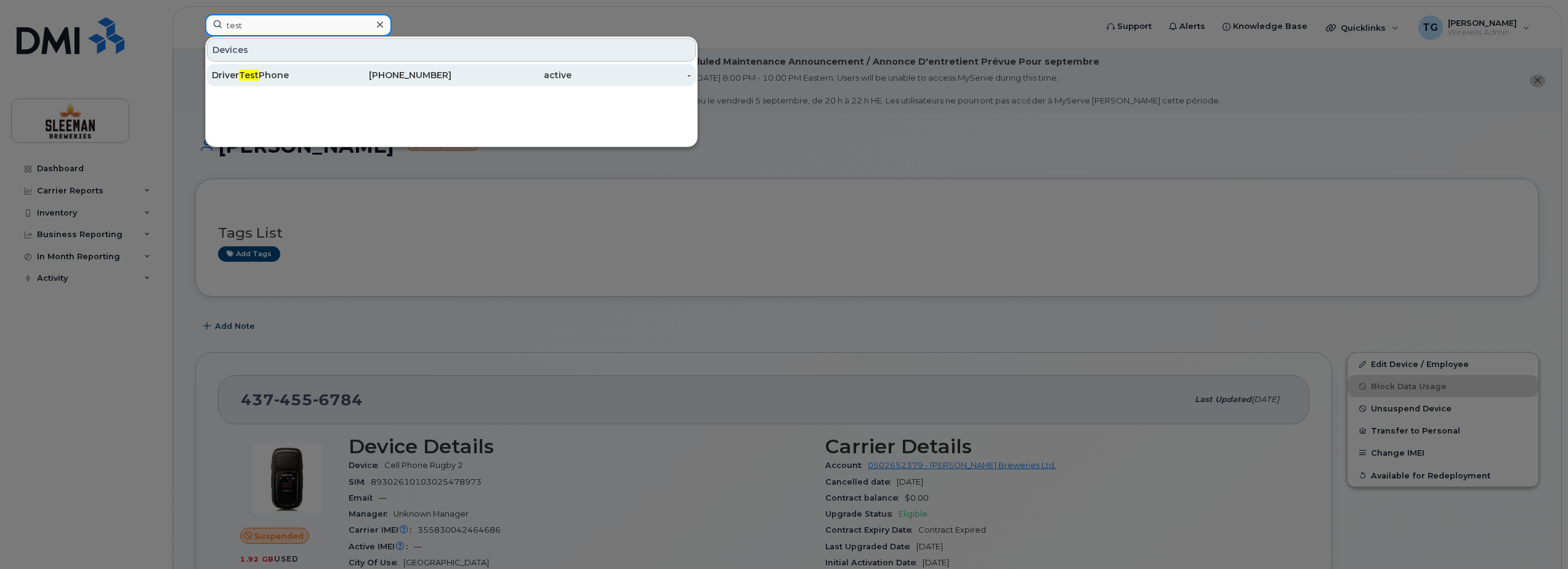
type input "test"
click at [275, 74] on div "Driver Test Phone" at bounding box center [272, 75] width 120 height 12
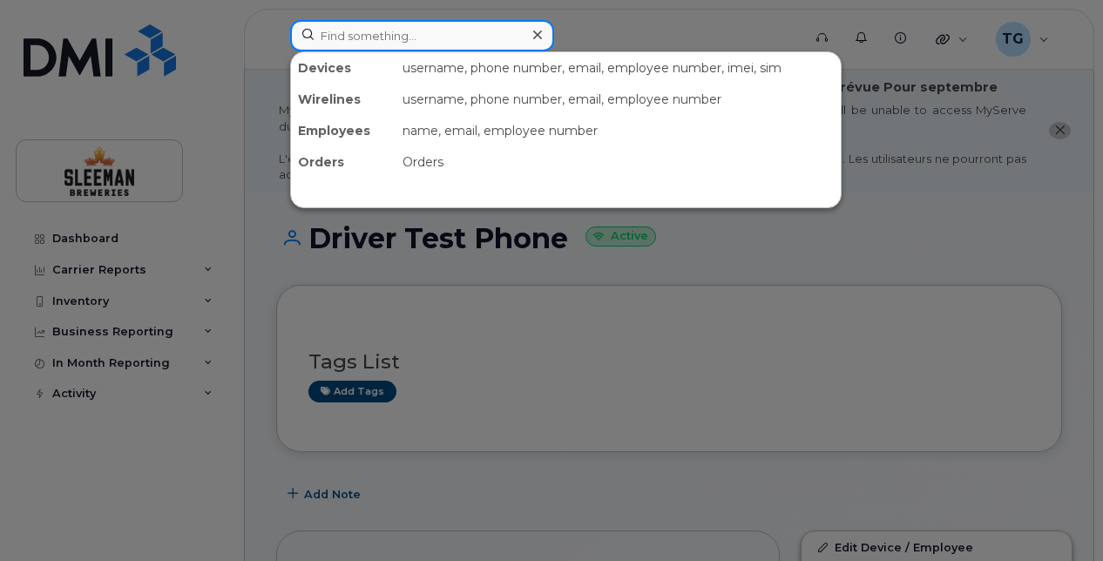
click at [364, 41] on input at bounding box center [422, 35] width 264 height 31
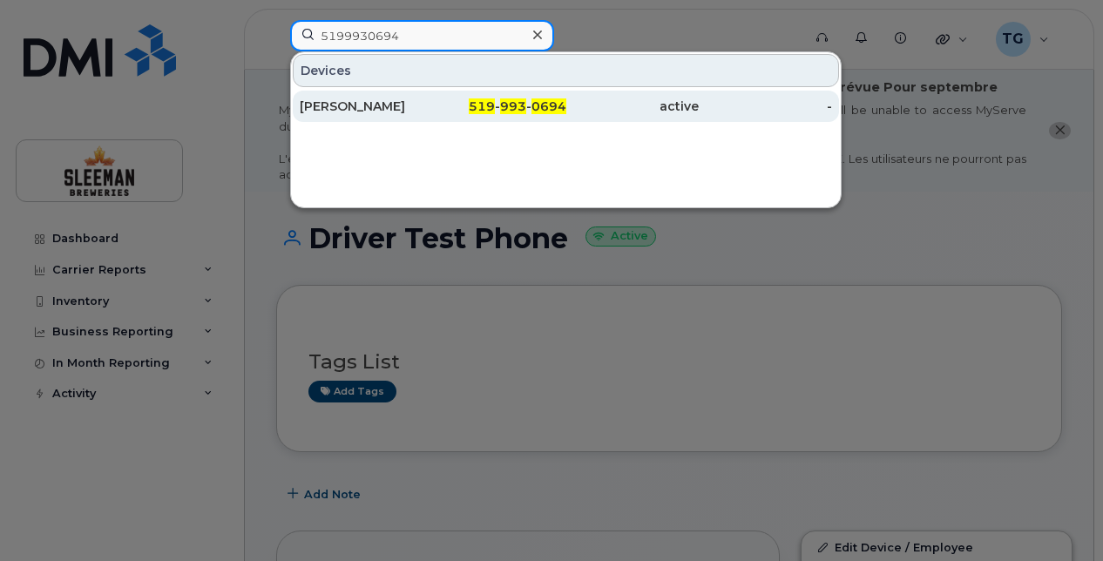
type input "5199930694"
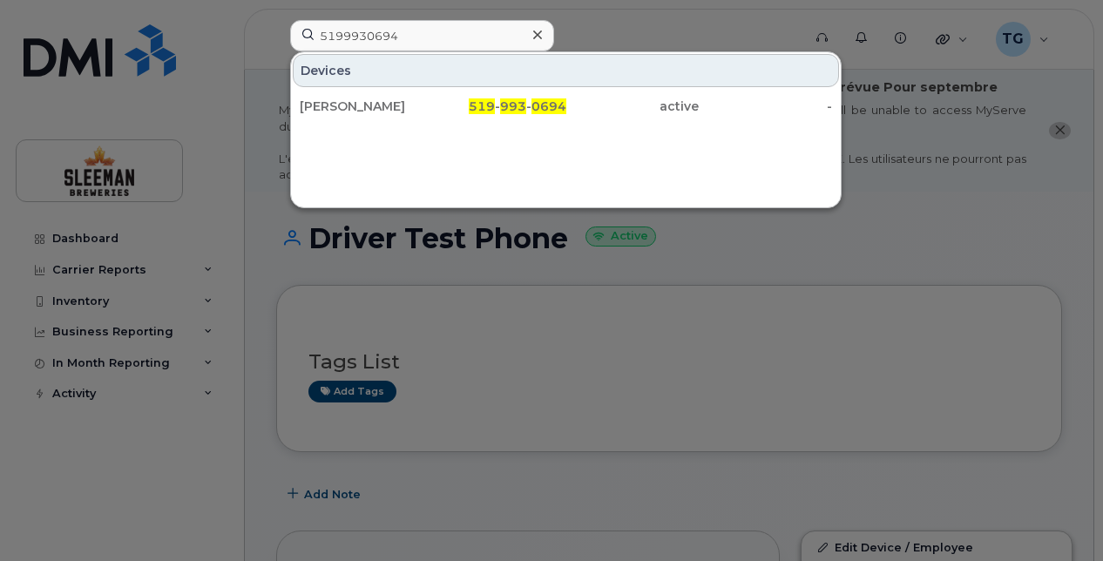
drag, startPoint x: 367, startPoint y: 107, endPoint x: 374, endPoint y: 153, distance: 46.7
click at [367, 107] on div "[PERSON_NAME]" at bounding box center [366, 106] width 133 height 17
